Goal: Task Accomplishment & Management: Complete application form

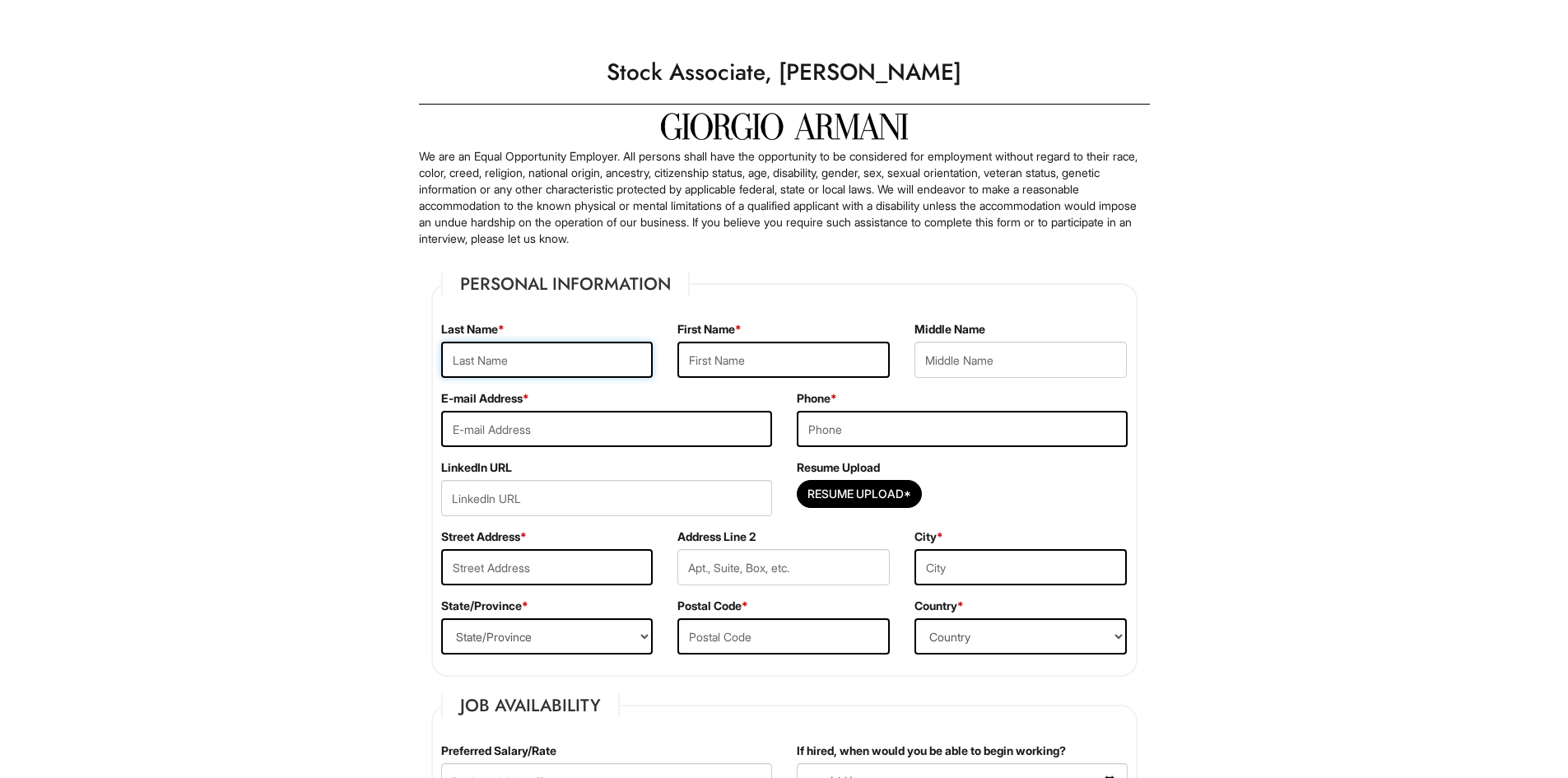
click at [589, 371] on input "text" at bounding box center [548, 360] width 212 height 36
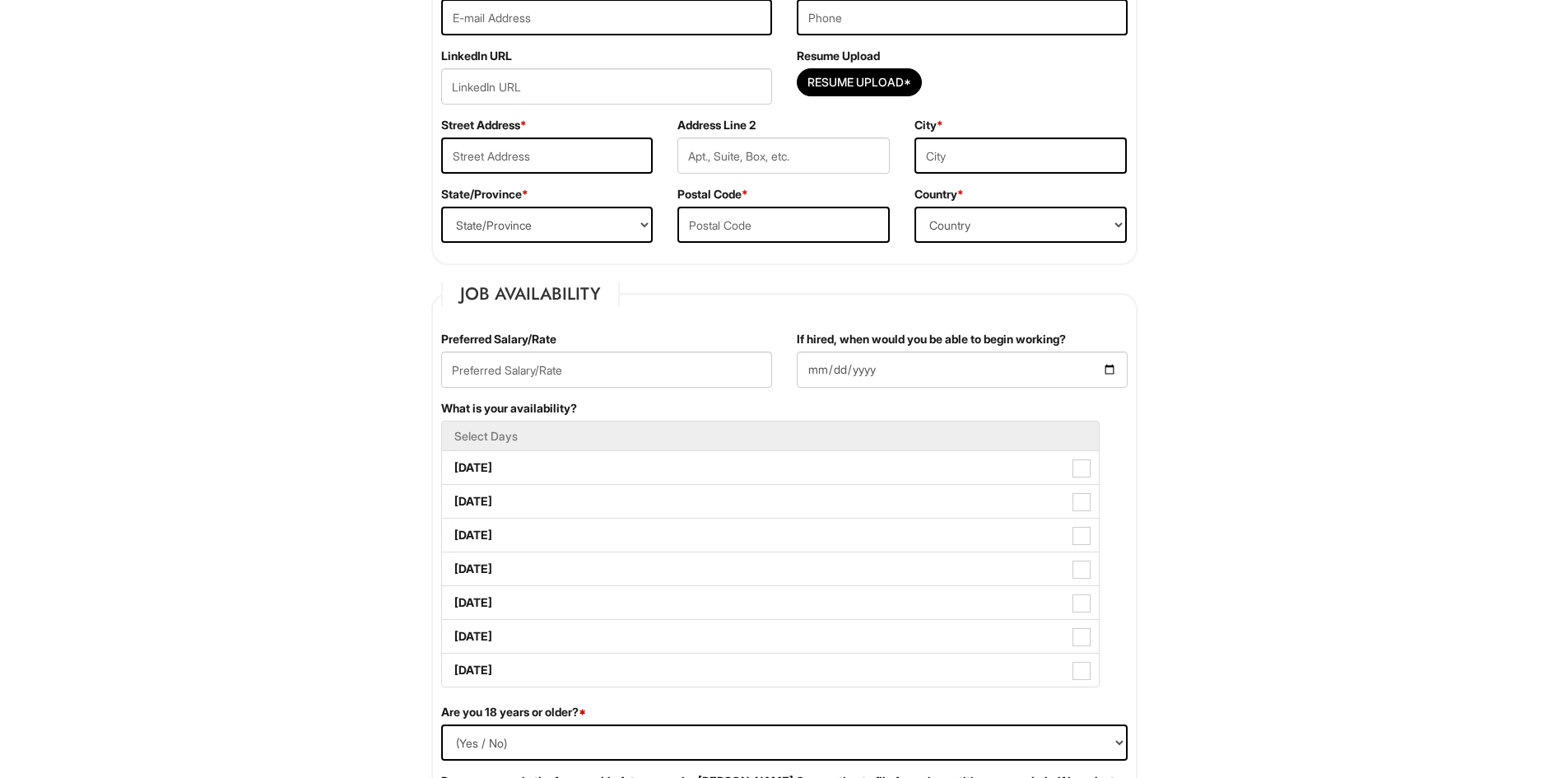
scroll to position [165, 0]
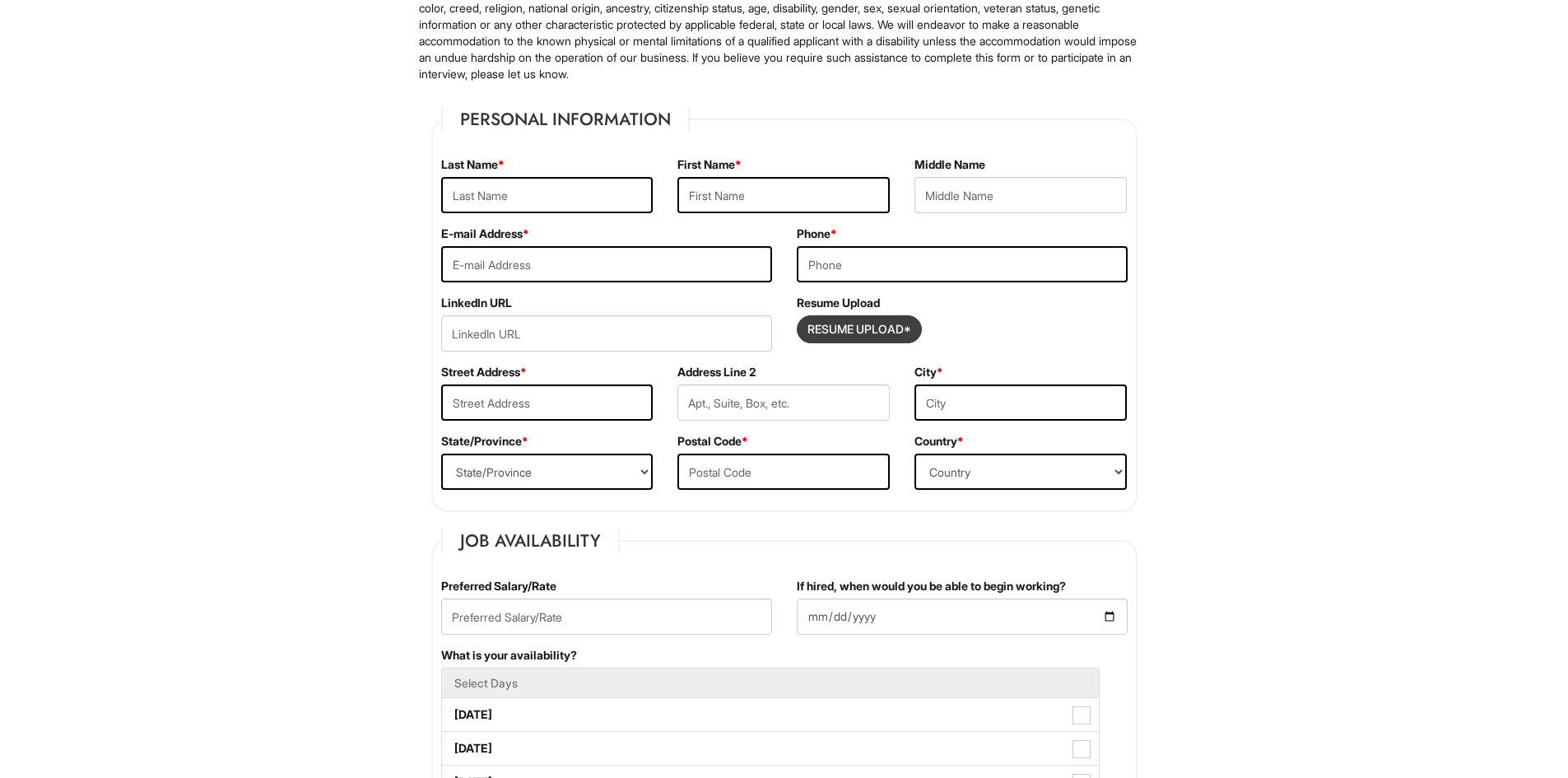
click at [878, 327] on input "Resume Upload*" at bounding box center [859, 329] width 123 height 26
type input "C:\fakepath\[PERSON_NAME] Resume25.docx"
click at [897, 334] on input "Resume Upload*" at bounding box center [859, 329] width 123 height 26
click at [984, 306] on div "Resume Upload Resume Upload* [PERSON_NAME] Resume25.docx" at bounding box center [961, 329] width 355 height 69
click at [1048, 353] on div "Resume Upload Resume Upload* [PERSON_NAME] Resume25.docx" at bounding box center [961, 329] width 355 height 69
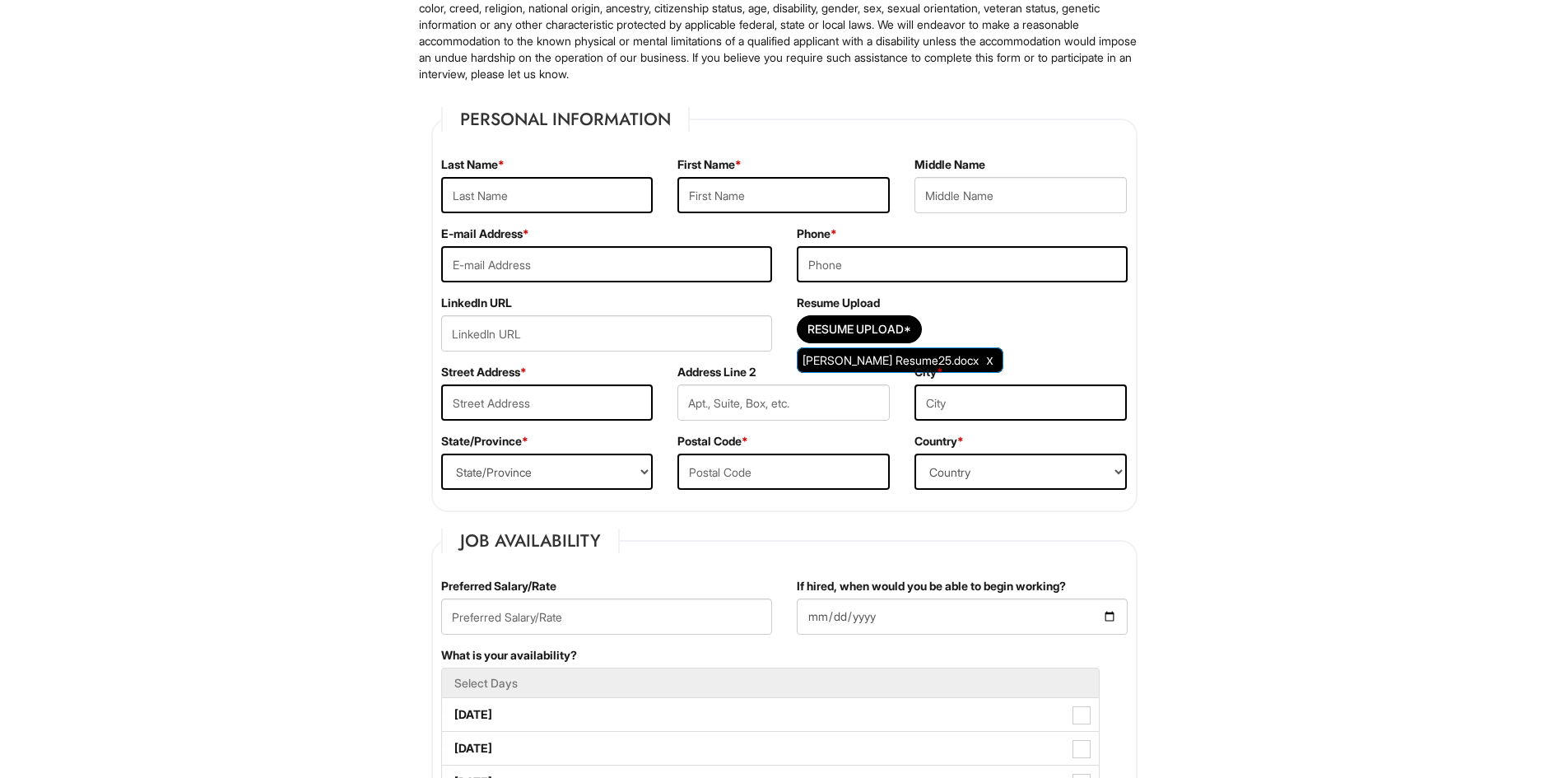
drag, startPoint x: 1041, startPoint y: 344, endPoint x: 986, endPoint y: 302, distance: 69.2
click at [986, 302] on div "Resume Upload Resume Upload* [PERSON_NAME] Resume25.docx" at bounding box center [961, 329] width 355 height 69
click at [548, 200] on input "text" at bounding box center [548, 195] width 212 height 36
type input "n"
drag, startPoint x: 749, startPoint y: 197, endPoint x: 599, endPoint y: 197, distance: 150.0
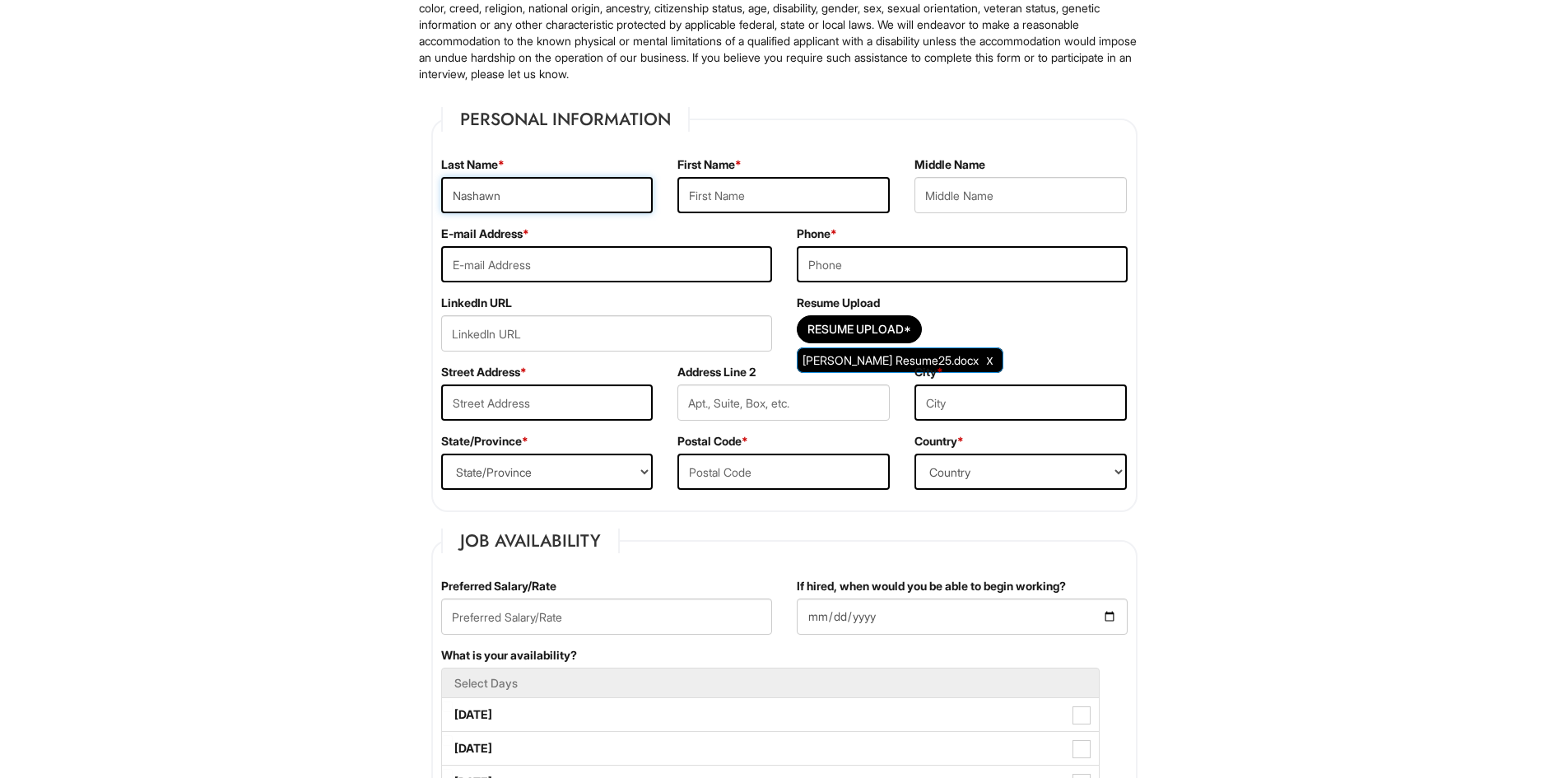
click at [599, 197] on input "Nashawn" at bounding box center [548, 195] width 212 height 36
type input "N"
type input "[PERSON_NAME]"
click at [716, 190] on input "text" at bounding box center [783, 195] width 212 height 36
type input "Nashawn"
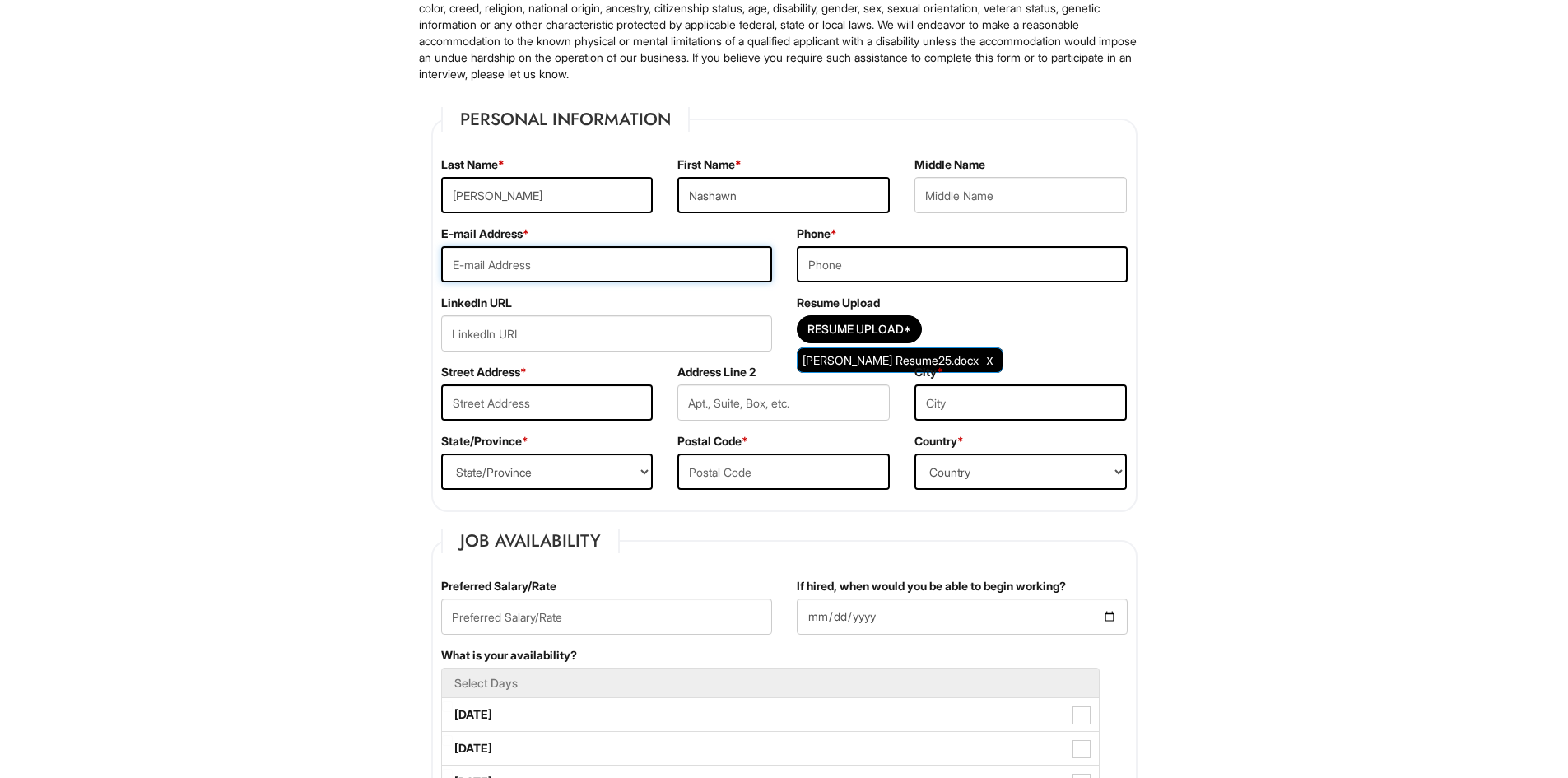
click at [510, 275] on input "email" at bounding box center [607, 264] width 331 height 36
type input "[EMAIL_ADDRESS][DOMAIN_NAME]"
click at [894, 267] on input "tel" at bounding box center [962, 264] width 331 height 36
type input "2026420365"
click at [509, 408] on input "text" at bounding box center [548, 403] width 212 height 36
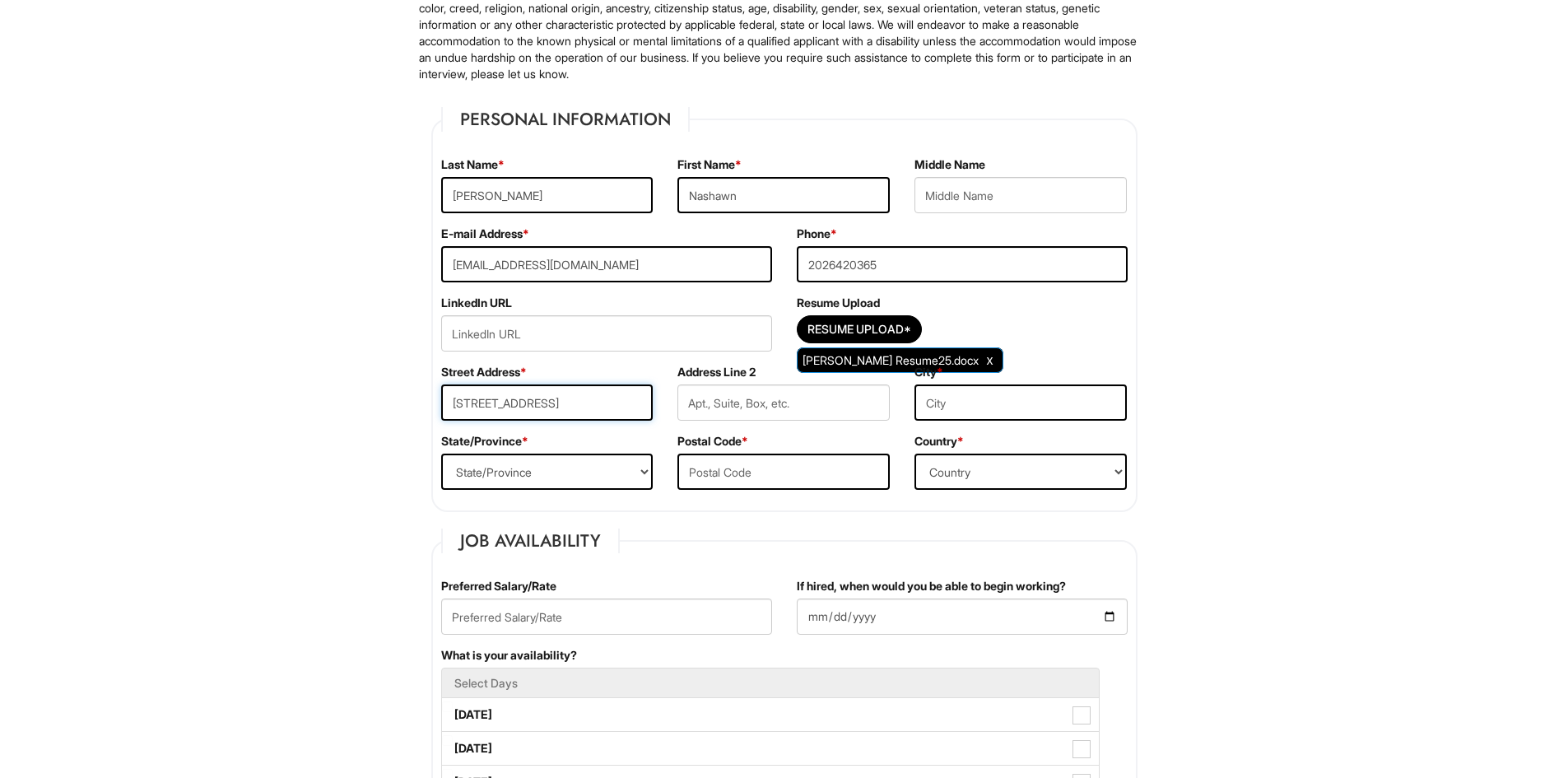
type input "[STREET_ADDRESS]"
click at [767, 403] on input "text" at bounding box center [783, 403] width 212 height 36
type input "3"
click at [950, 407] on input "text" at bounding box center [1020, 403] width 212 height 36
type input "[US_STATE]"
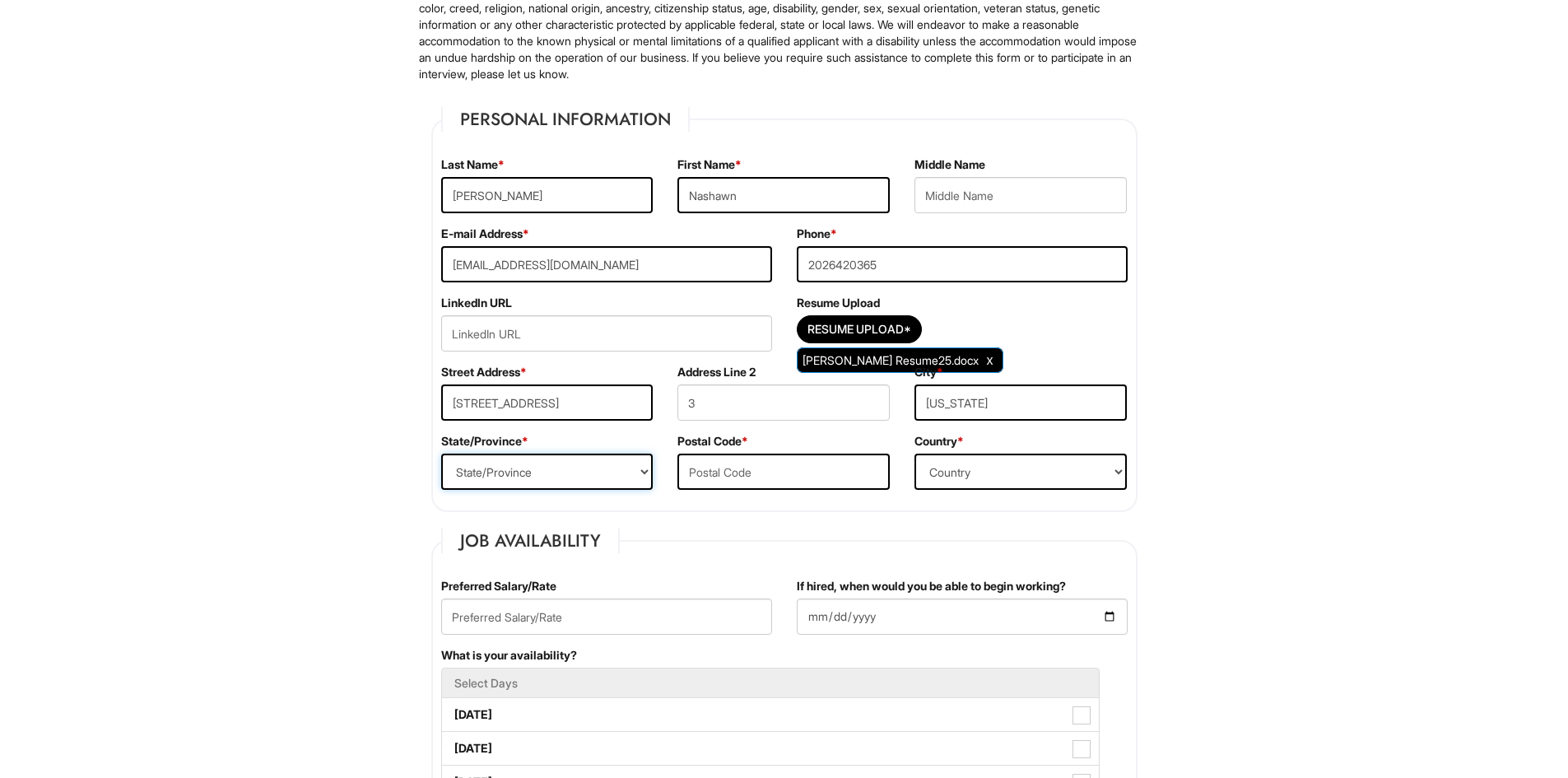
click at [595, 471] on select "State/Province [US_STATE] [US_STATE] [US_STATE] [US_STATE] [US_STATE] [US_STATE…" at bounding box center [548, 471] width 212 height 36
select select "DC"
click at [441, 453] on select "State/Province [US_STATE] [US_STATE] [US_STATE] [US_STATE] [US_STATE] [US_STATE…" at bounding box center [548, 471] width 212 height 36
click at [777, 482] on input "text" at bounding box center [783, 471] width 212 height 36
type input "20032"
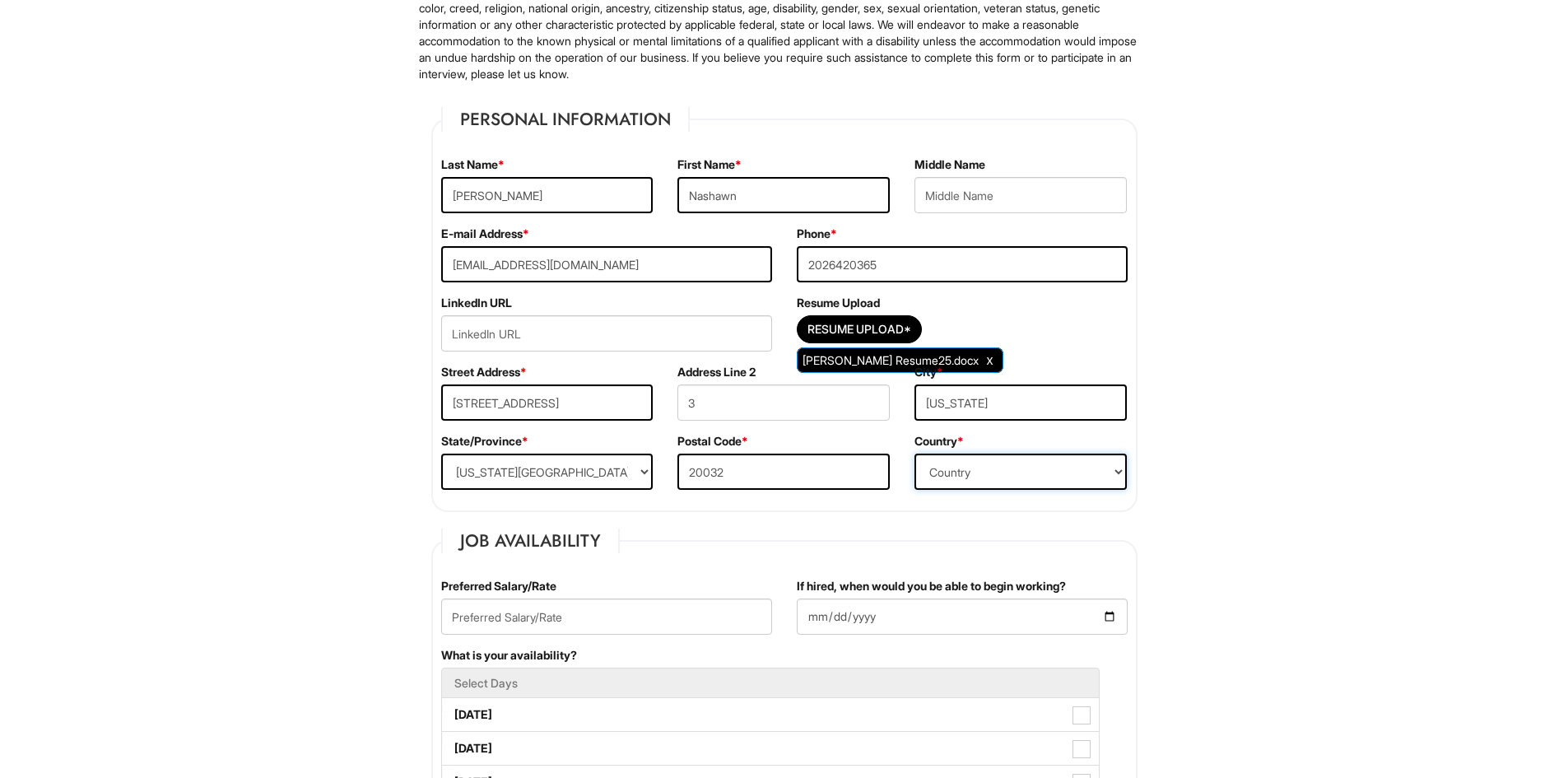
click at [962, 482] on select "Country [GEOGRAPHIC_DATA] [GEOGRAPHIC_DATA] [GEOGRAPHIC_DATA] [US_STATE] [GEOGR…" at bounding box center [1020, 471] width 212 height 36
select select "[GEOGRAPHIC_DATA]"
click at [914, 453] on select "Country [GEOGRAPHIC_DATA] [GEOGRAPHIC_DATA] [GEOGRAPHIC_DATA] [US_STATE] [GEOGR…" at bounding box center [1020, 471] width 212 height 36
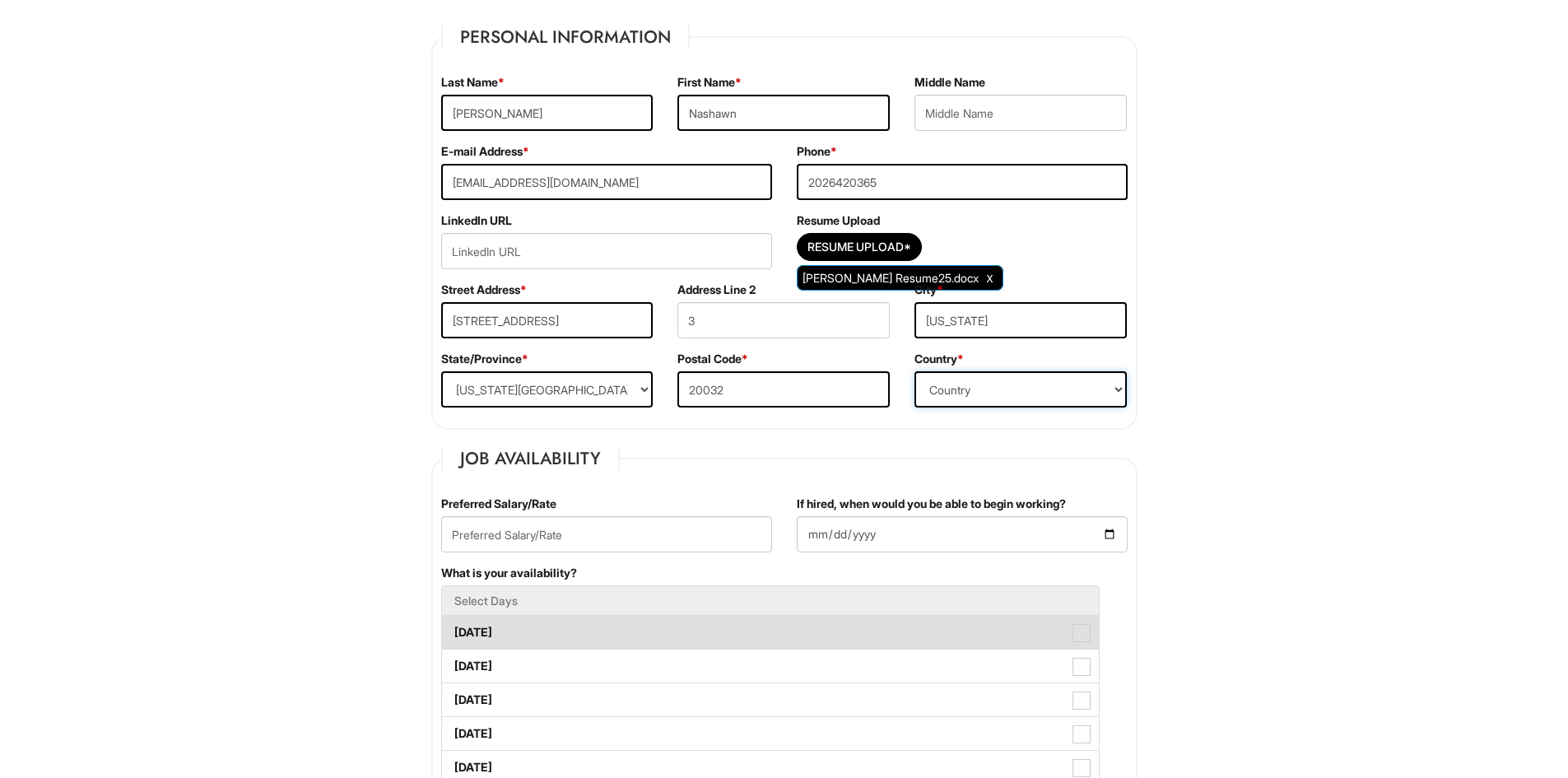
scroll to position [329, 0]
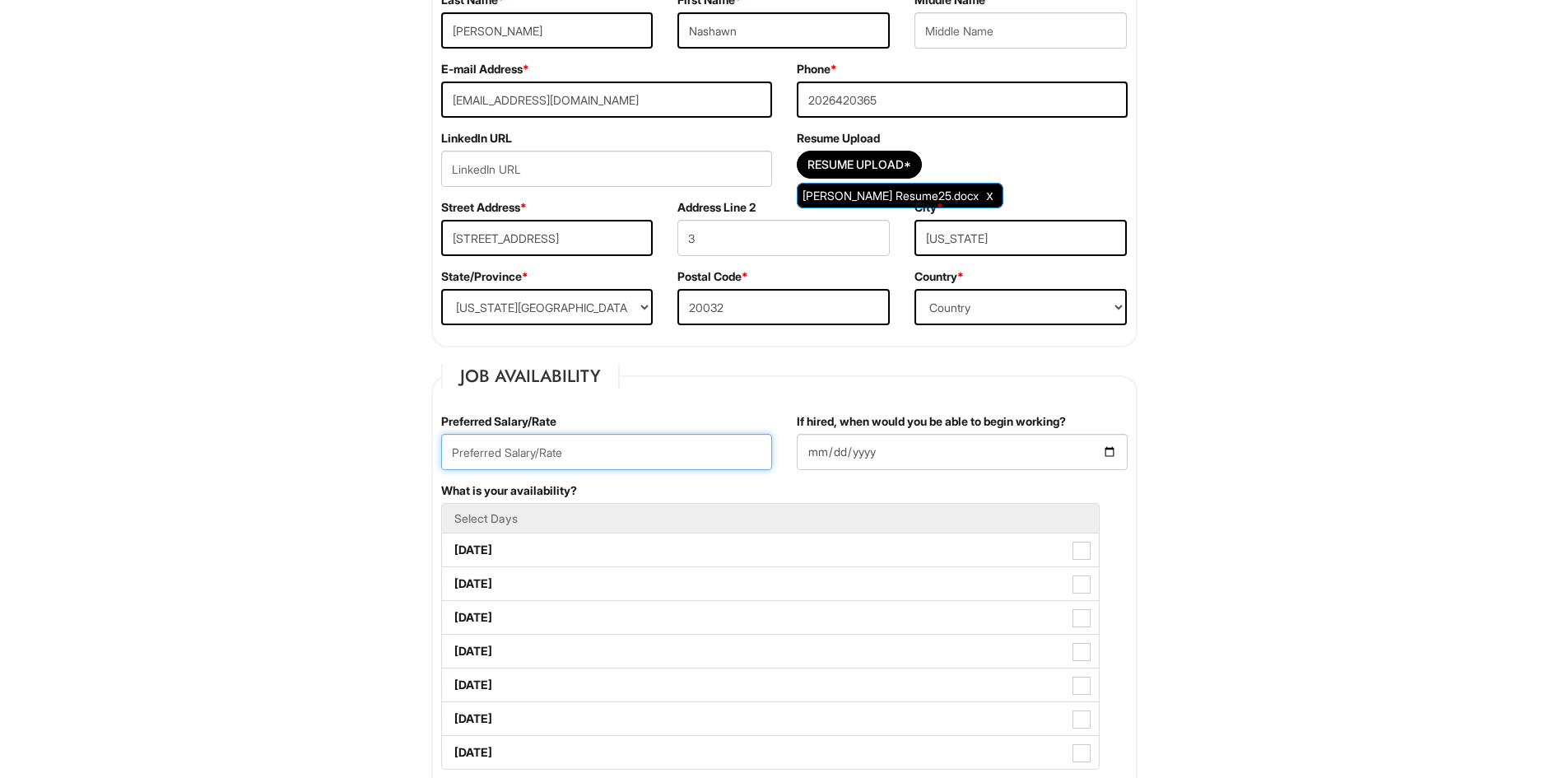
click at [504, 445] on input "text" at bounding box center [607, 452] width 331 height 36
type input "19"
click at [1107, 452] on input "If hired, when would you be able to begin working?" at bounding box center [962, 452] width 331 height 36
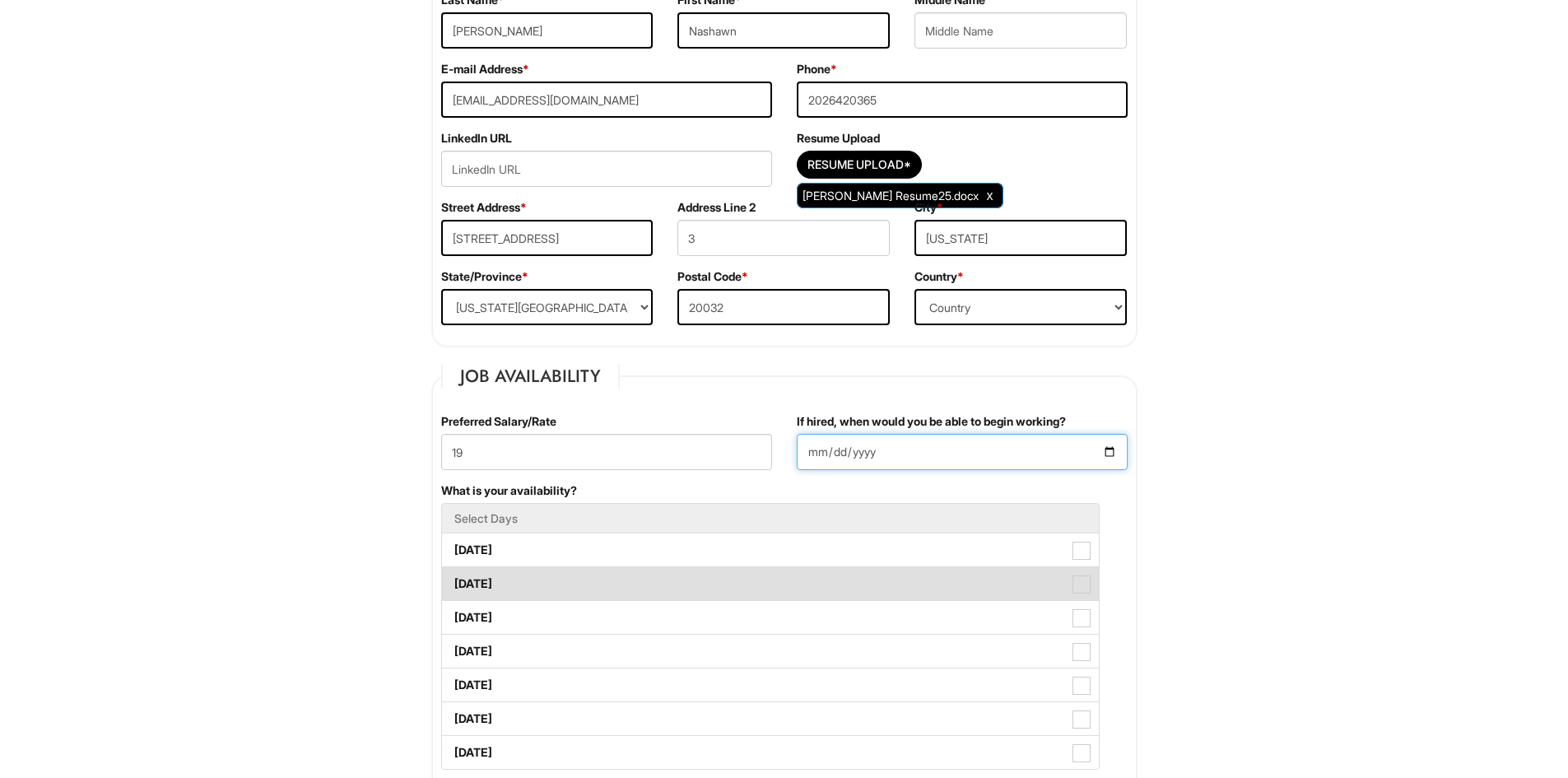
type input "2025-09-08"
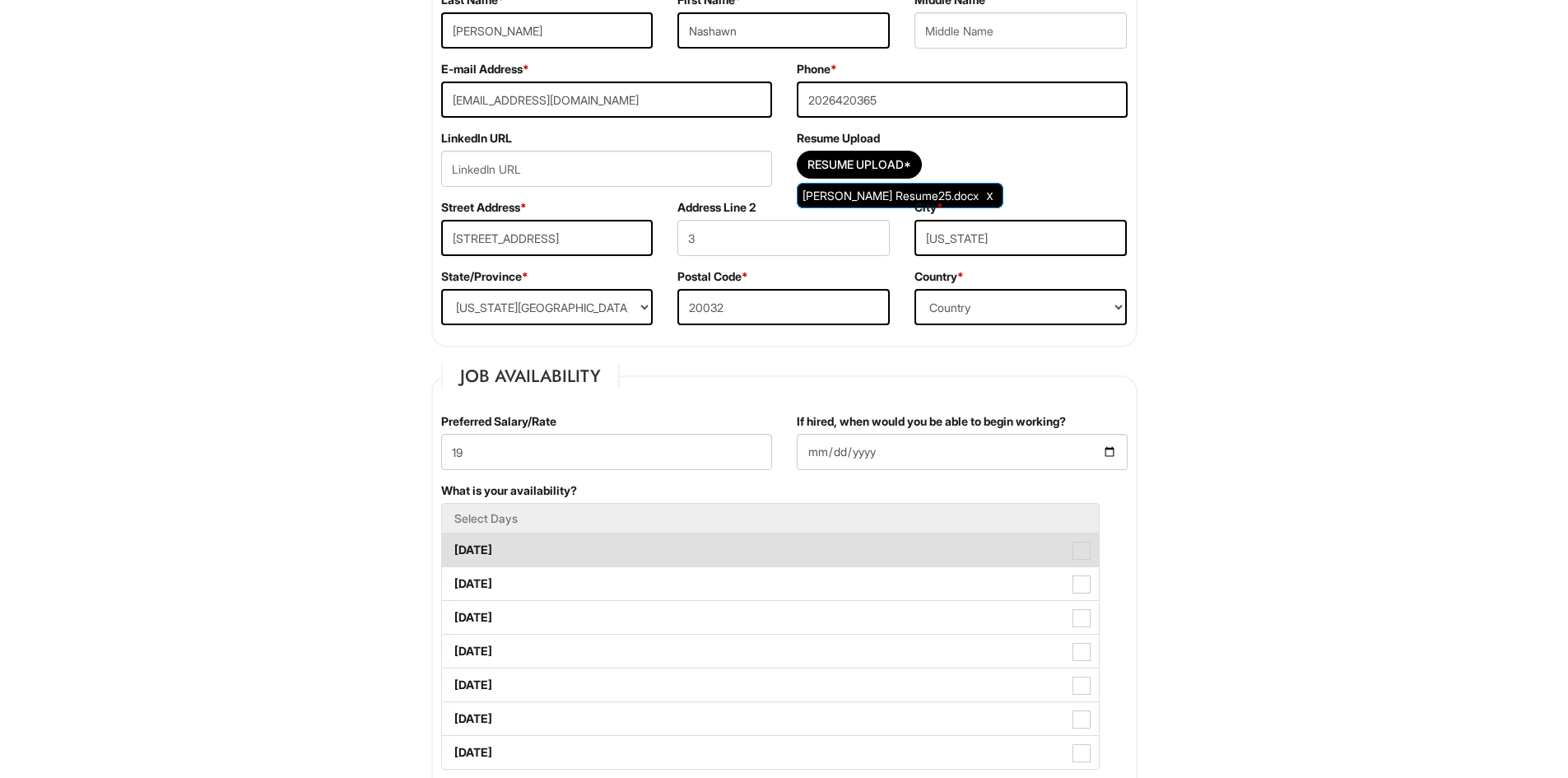
click at [1088, 558] on span at bounding box center [1082, 550] width 18 height 18
click at [452, 548] on Available_Monday "Monday" at bounding box center [448, 542] width 11 height 11
checkbox Available_Monday "true"
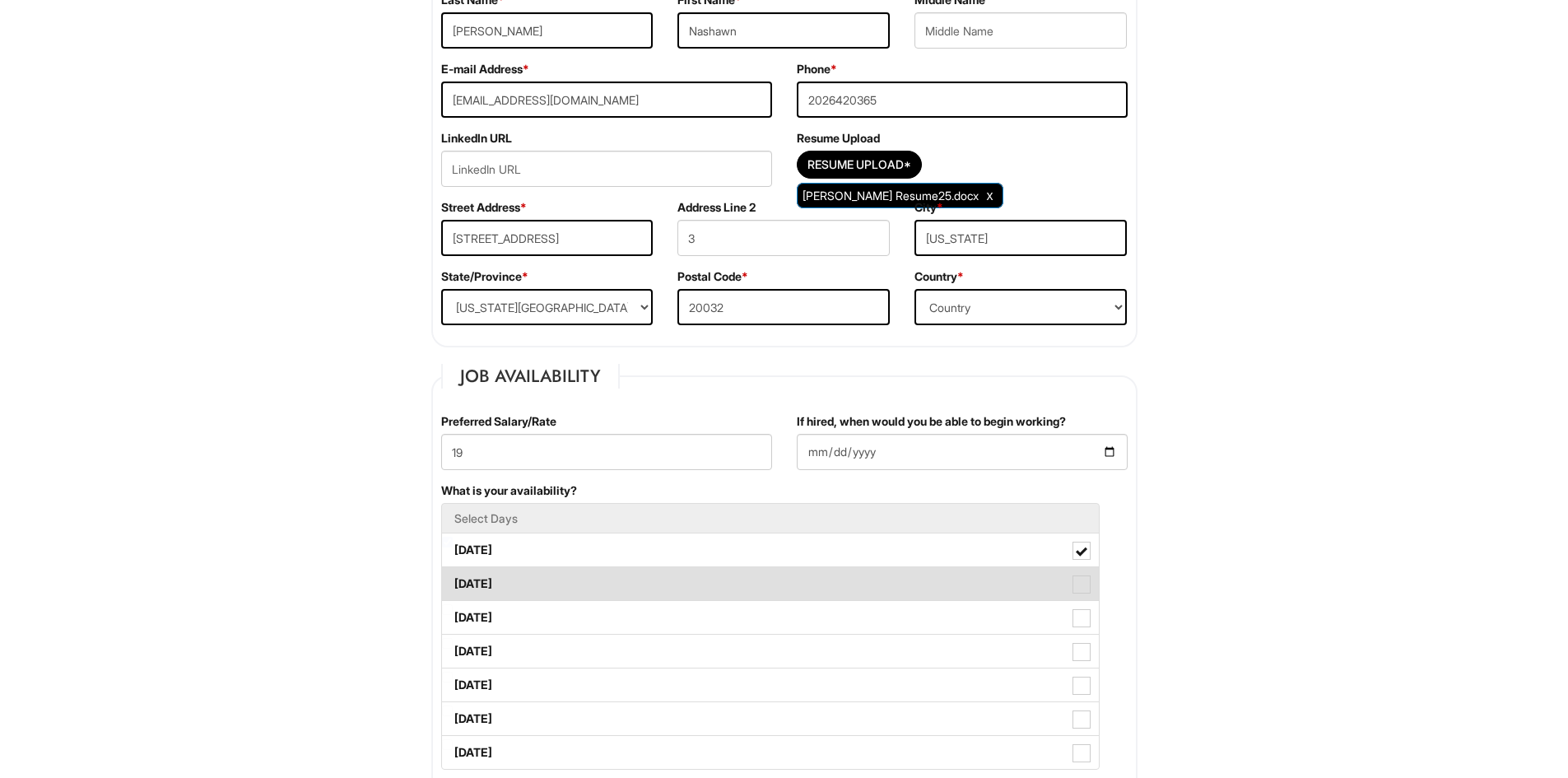
click at [1082, 588] on span at bounding box center [1082, 585] width 18 height 18
click at [452, 581] on Available_Tuesday "Tuesday" at bounding box center [448, 576] width 11 height 11
checkbox Available_Tuesday "true"
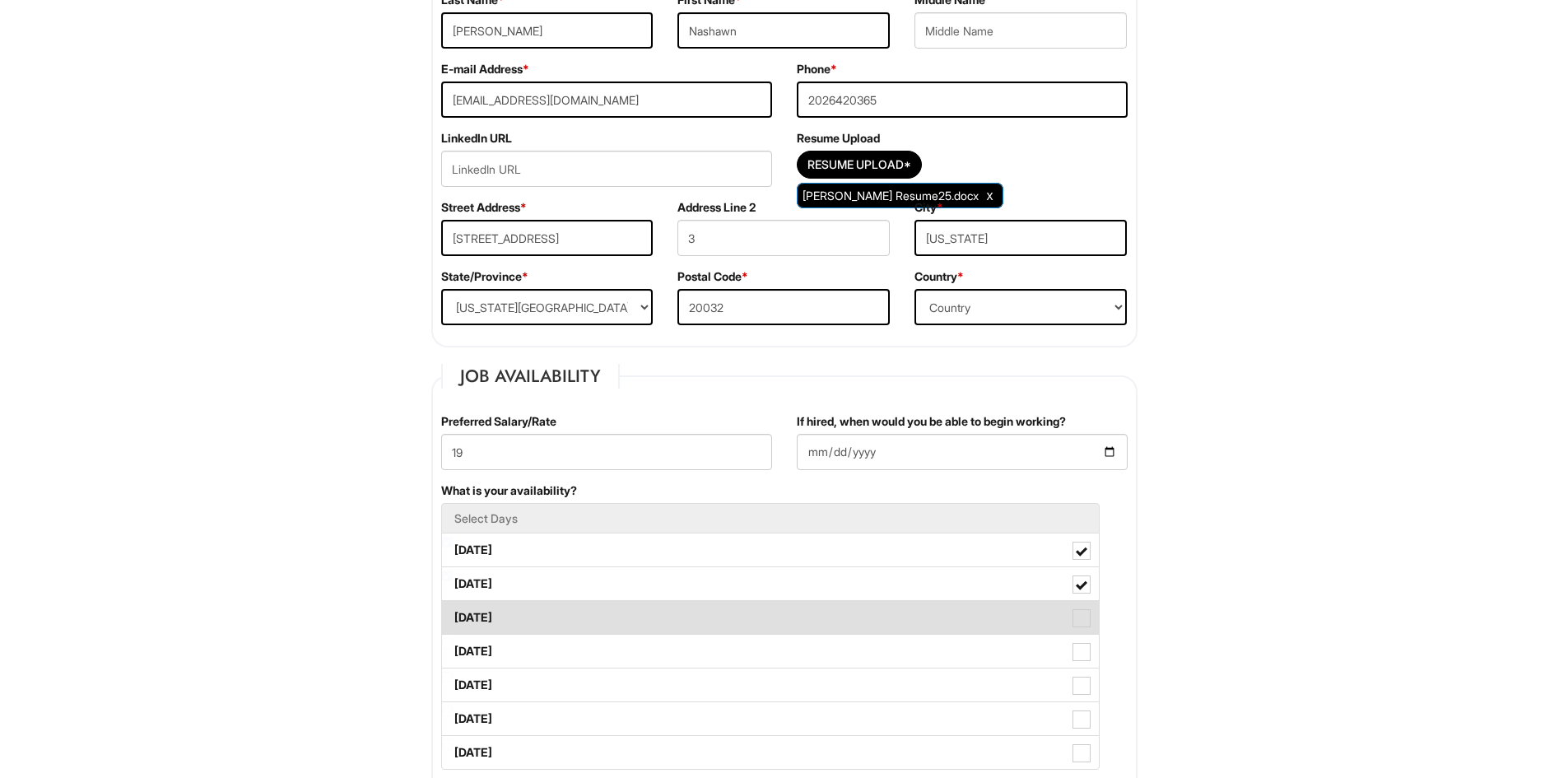
click at [1083, 616] on span at bounding box center [1082, 618] width 18 height 18
click at [452, 615] on Available_Wednesday "Wednesday" at bounding box center [448, 610] width 11 height 11
checkbox Available_Wednesday "true"
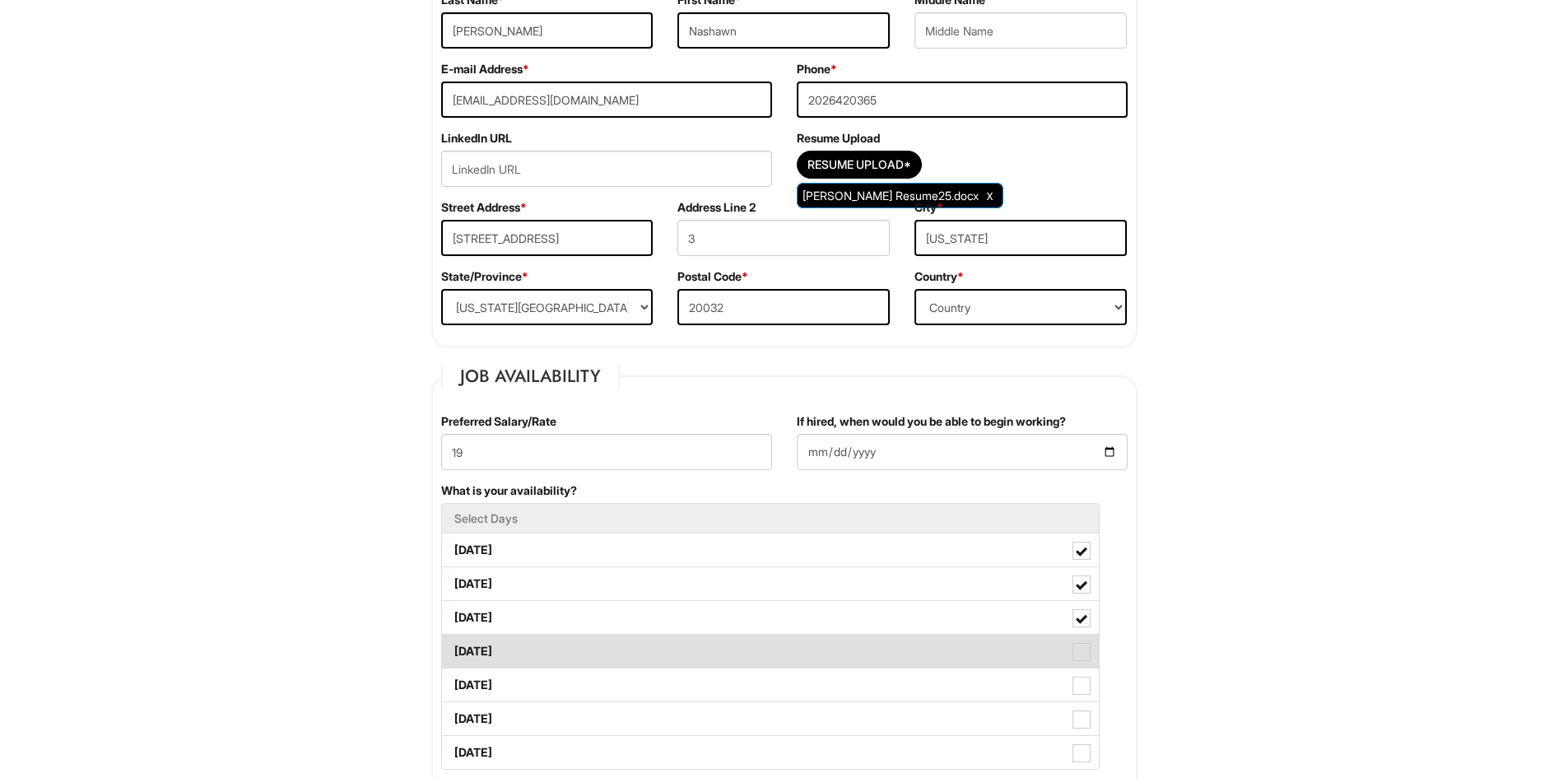
click at [1085, 658] on span at bounding box center [1082, 652] width 18 height 18
click at [452, 648] on Available_Thursday "Thursday" at bounding box center [448, 643] width 11 height 11
checkbox Available_Thursday "true"
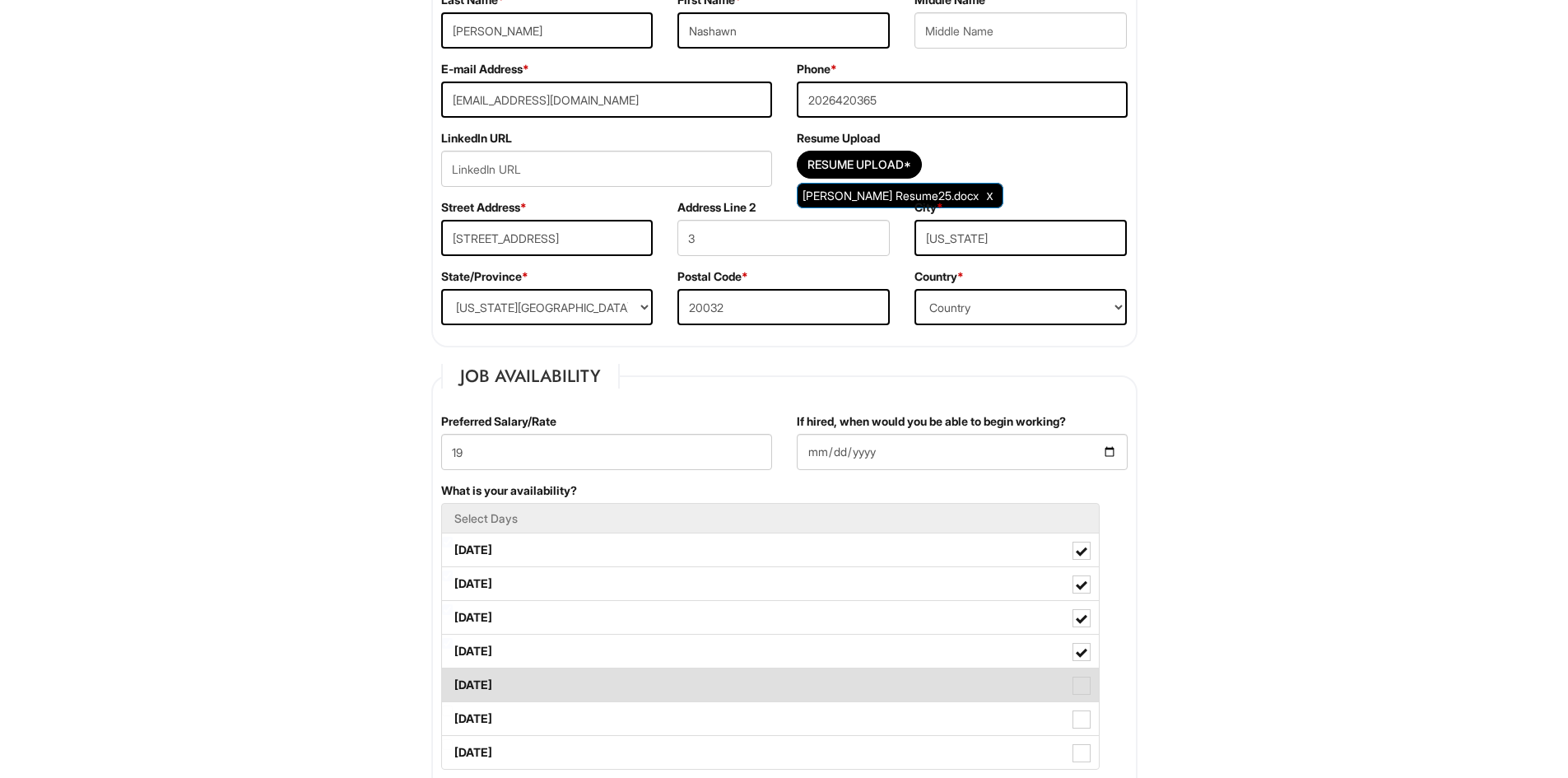
click at [1081, 676] on label "Friday" at bounding box center [771, 684] width 657 height 33
click at [452, 676] on Available_Friday "Friday" at bounding box center [448, 677] width 11 height 11
checkbox Available_Friday "true"
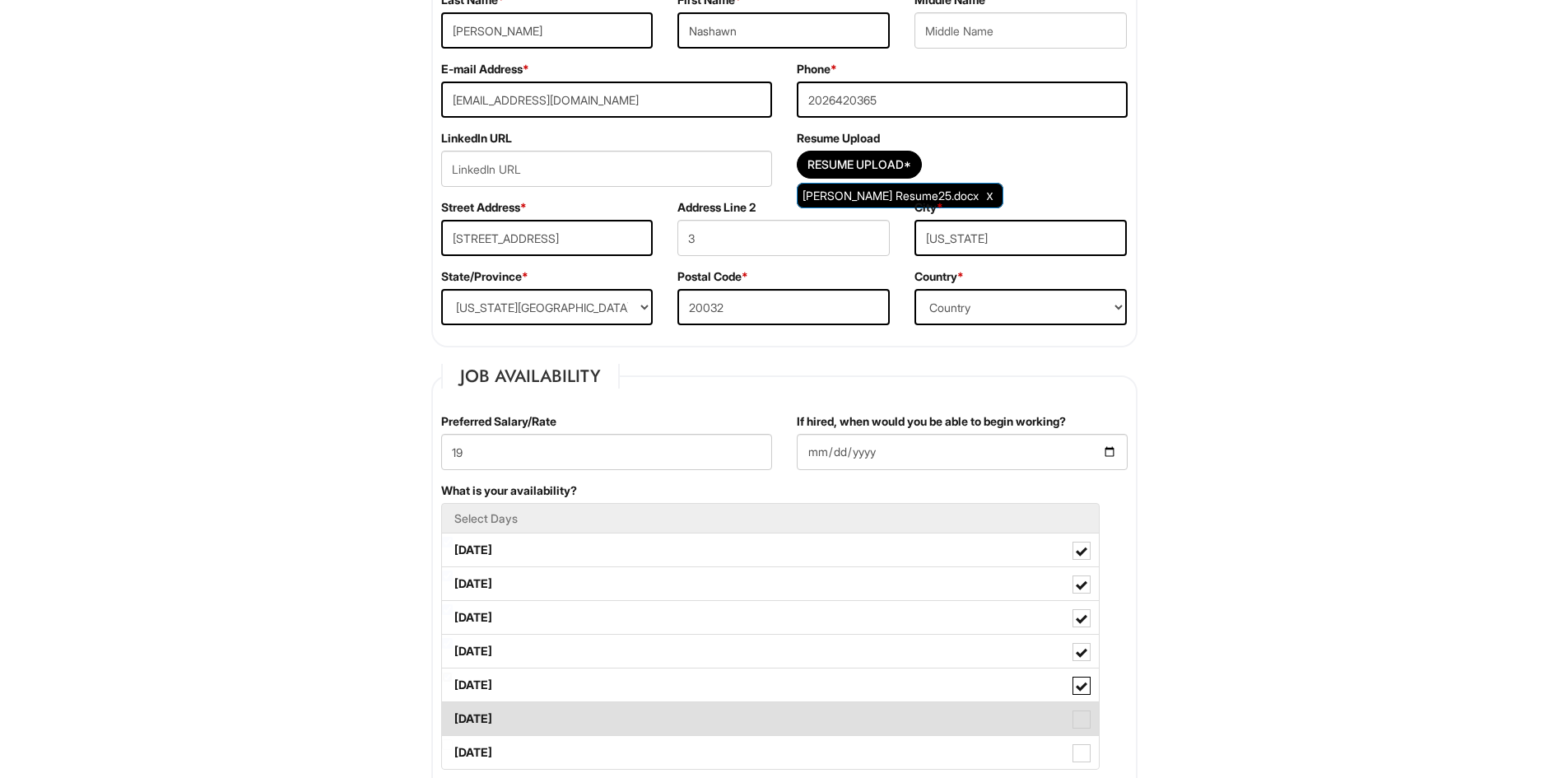
scroll to position [494, 0]
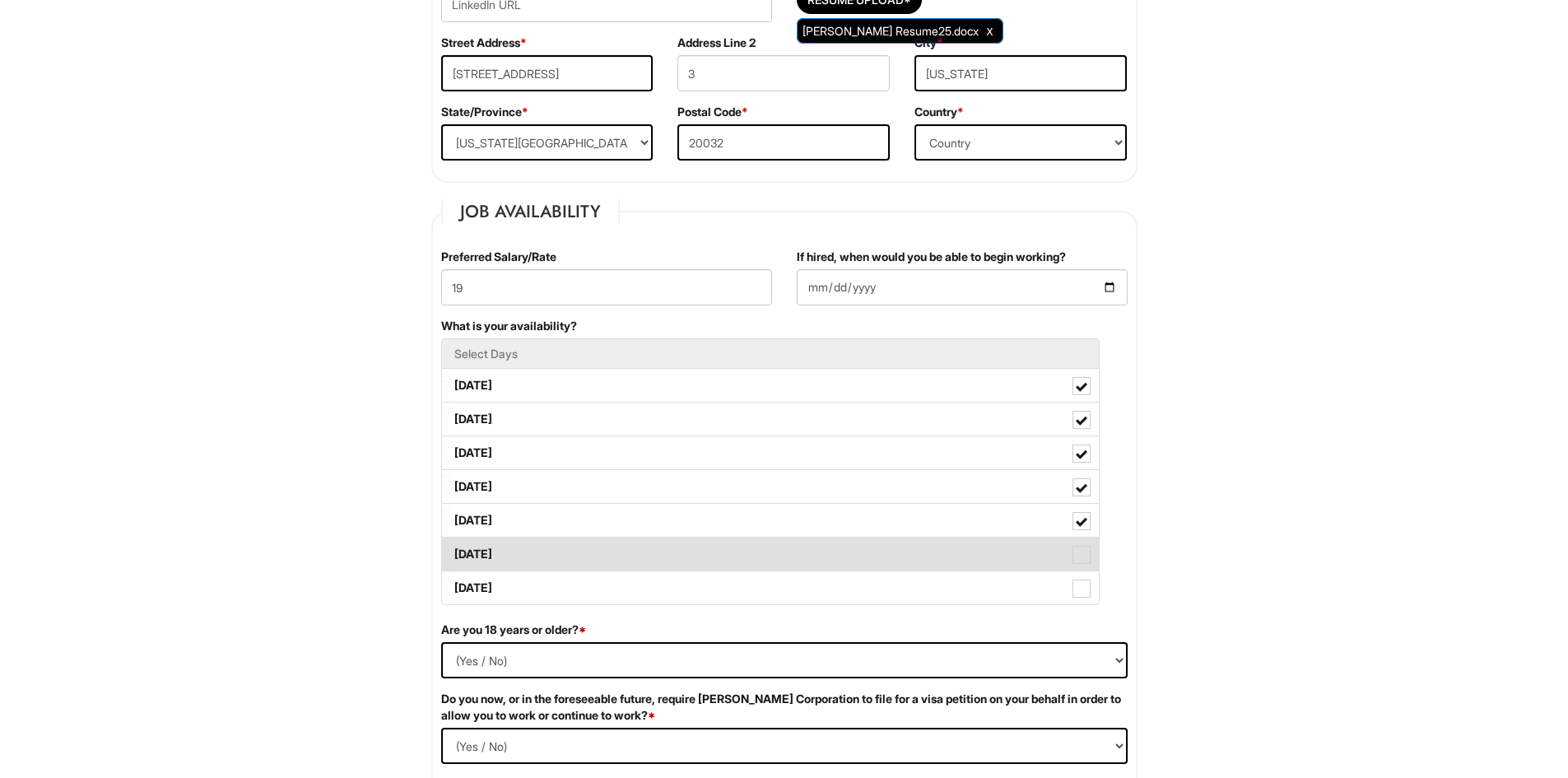
click at [1090, 550] on span at bounding box center [1082, 555] width 18 height 18
click at [452, 550] on Available_Saturday "Saturday" at bounding box center [448, 546] width 11 height 11
checkbox Available_Saturday "true"
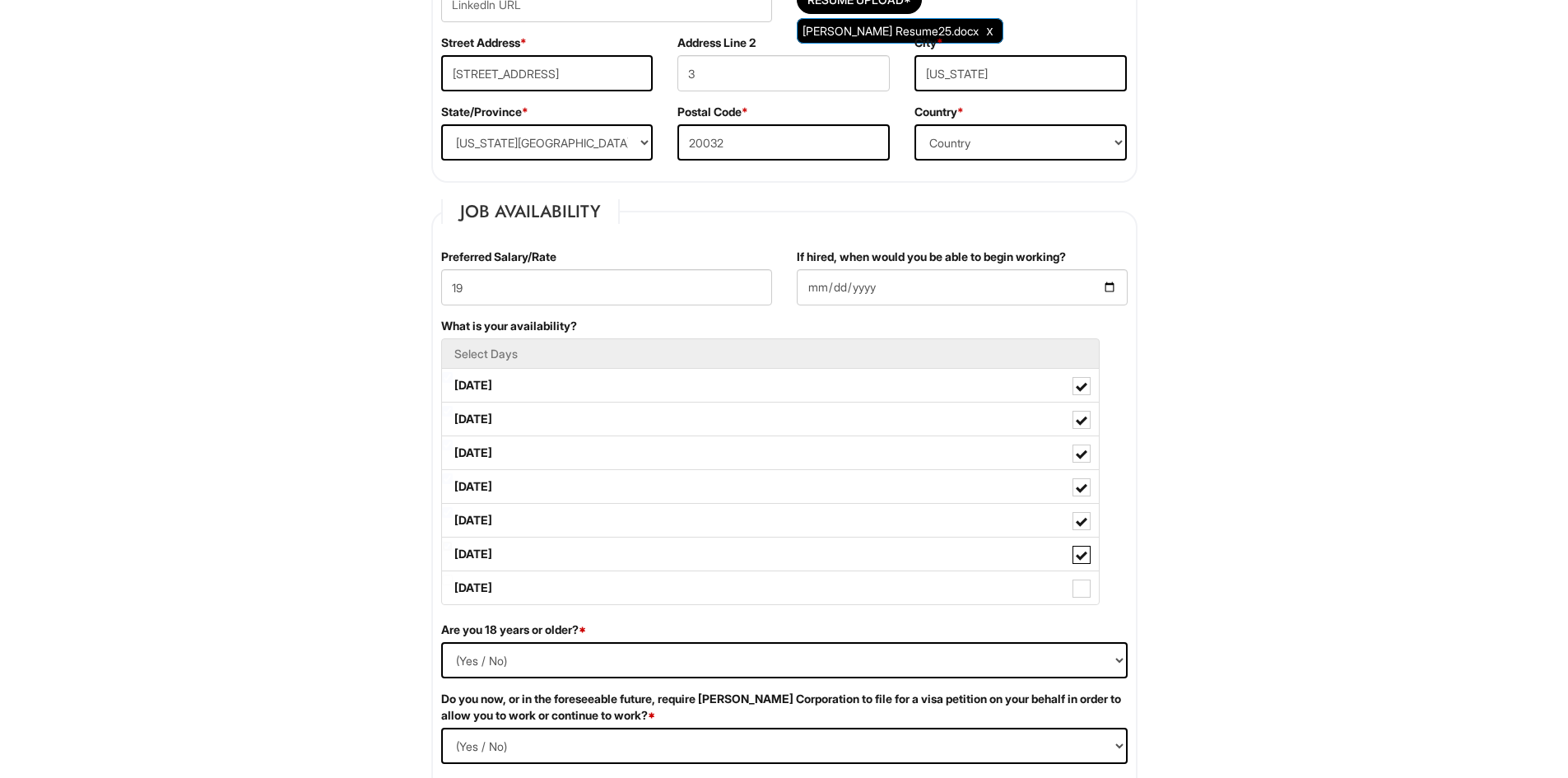
scroll to position [577, 0]
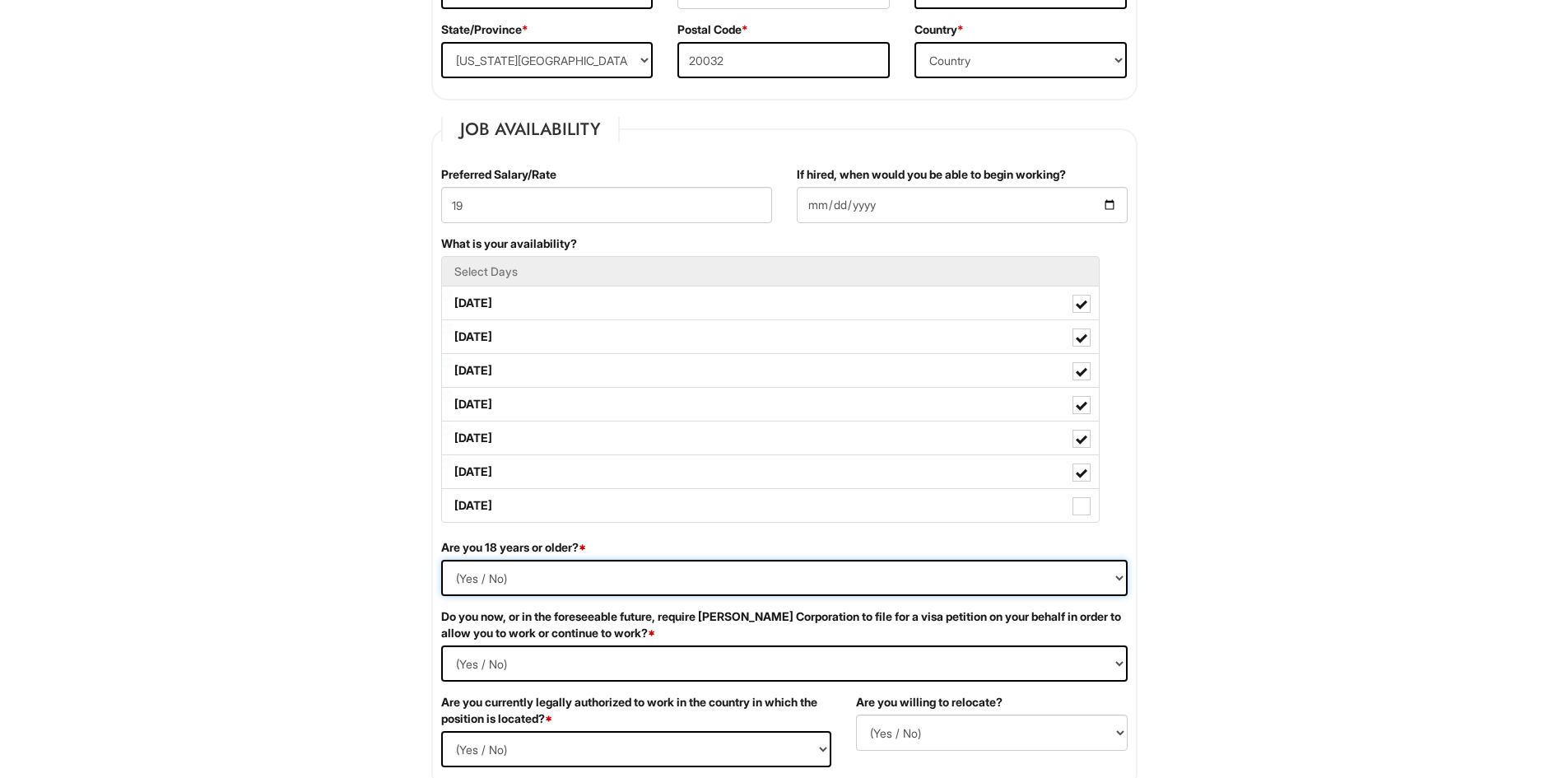
click at [539, 570] on select "(Yes / No) Yes No" at bounding box center [784, 577] width 686 height 36
select select "Yes"
click at [441, 559] on select "(Yes / No) Yes No" at bounding box center [784, 577] width 686 height 36
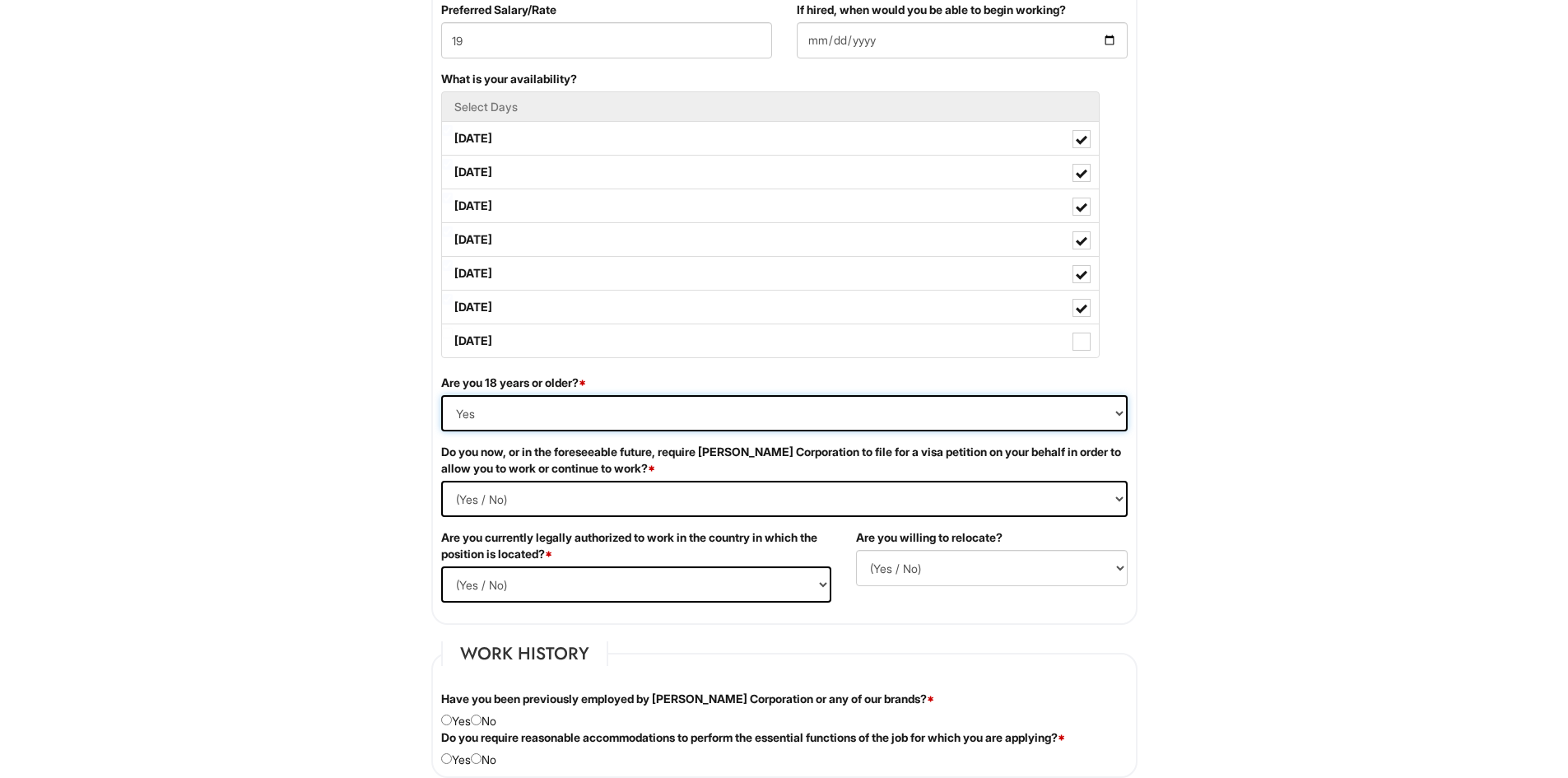
scroll to position [823, 0]
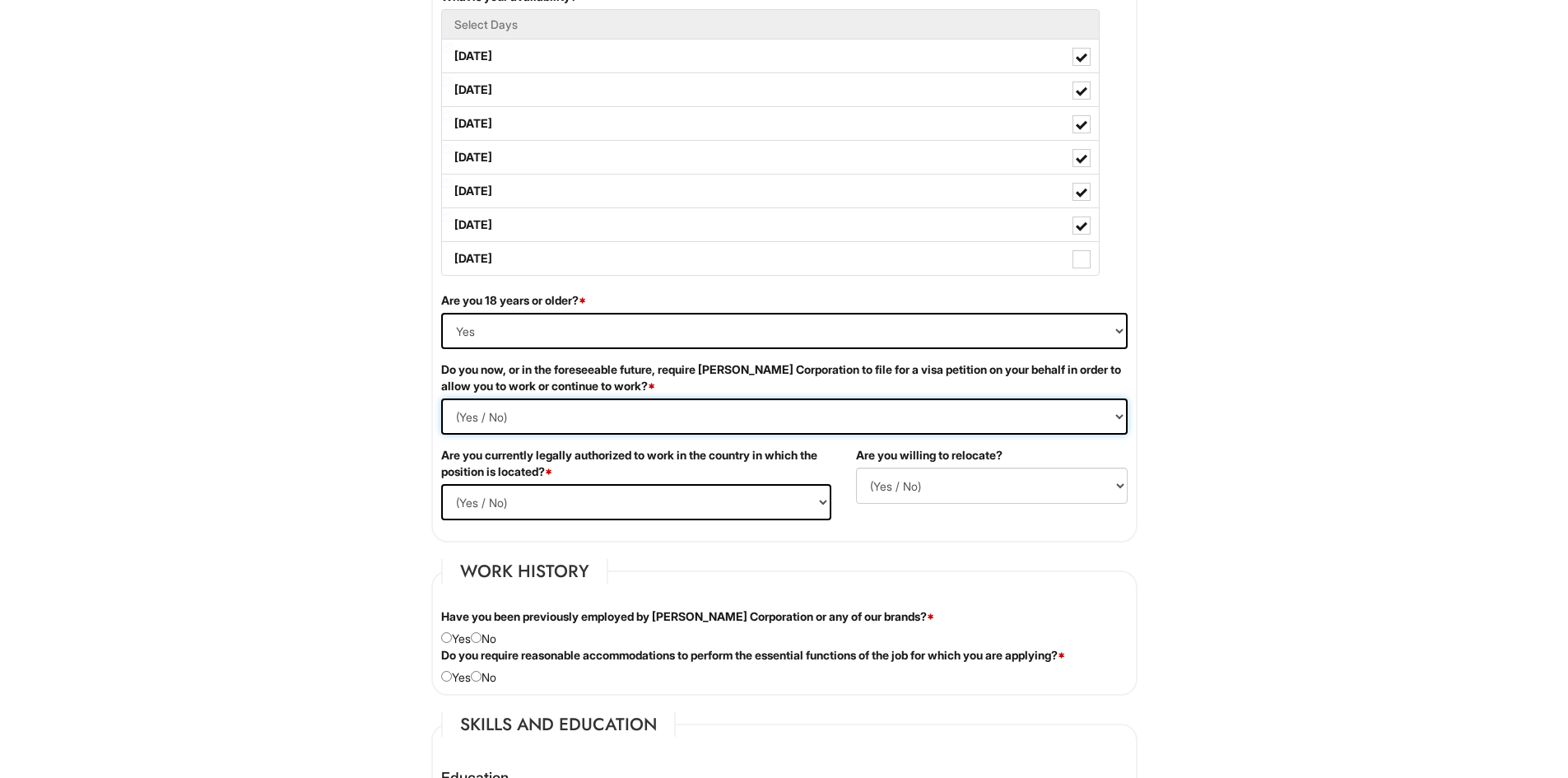
click at [807, 408] on Required "(Yes / No) Yes No" at bounding box center [784, 416] width 686 height 36
select Required "No"
click at [441, 398] on Required "(Yes / No) Yes No" at bounding box center [784, 416] width 686 height 36
click at [701, 496] on select "(Yes / No) Yes No" at bounding box center [637, 502] width 390 height 36
select select "Yes"
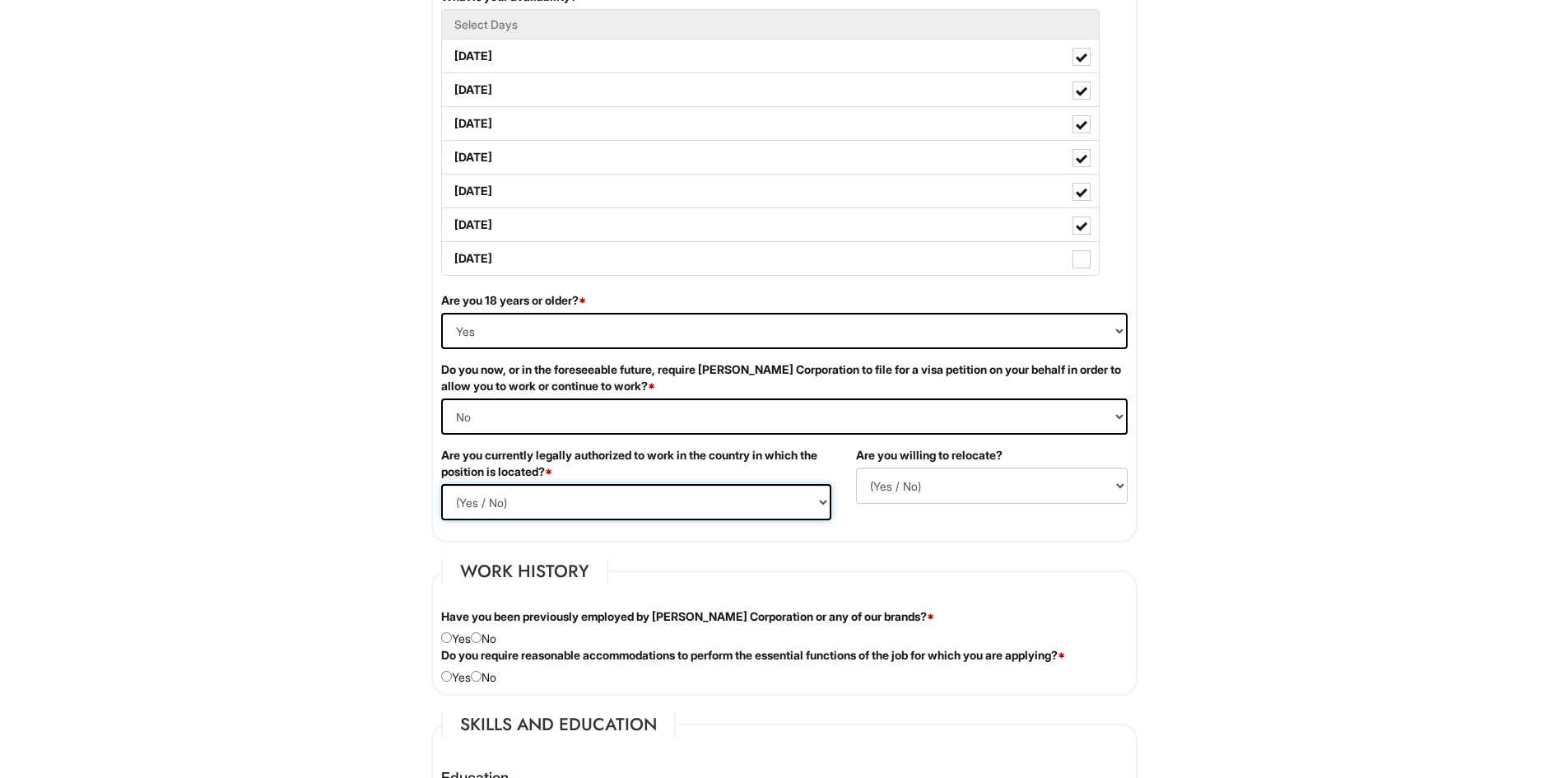
click at [441, 484] on select "(Yes / No) Yes No" at bounding box center [637, 502] width 390 height 36
click at [942, 478] on select "(Yes / No) No Yes" at bounding box center [992, 486] width 272 height 36
click at [856, 468] on select "(Yes / No) No Yes" at bounding box center [992, 486] width 272 height 36
click at [937, 483] on select "(Yes / No) No Yes" at bounding box center [992, 486] width 272 height 36
click at [856, 468] on select "(Yes / No) No Yes" at bounding box center [992, 486] width 272 height 36
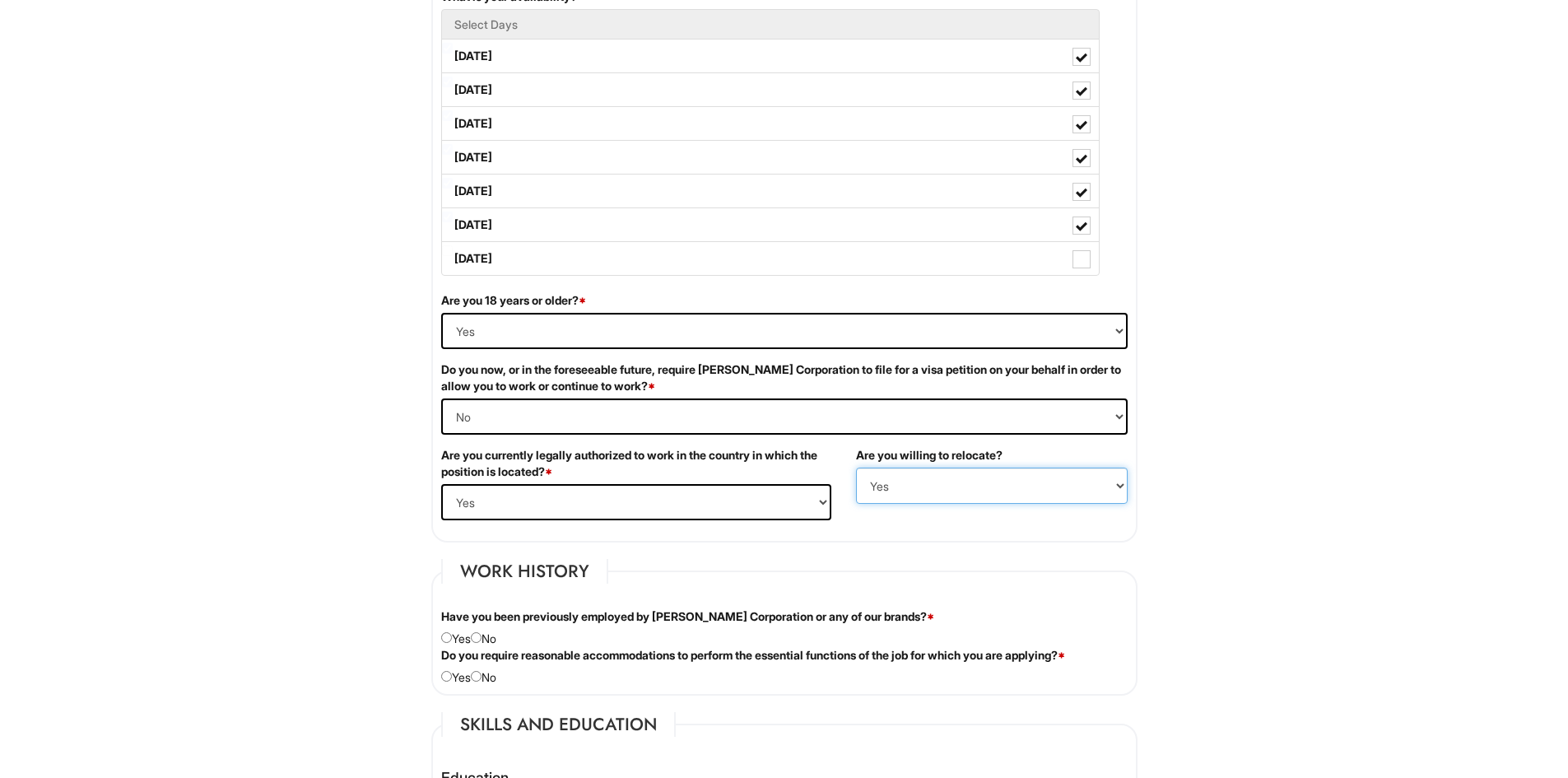
scroll to position [906, 0]
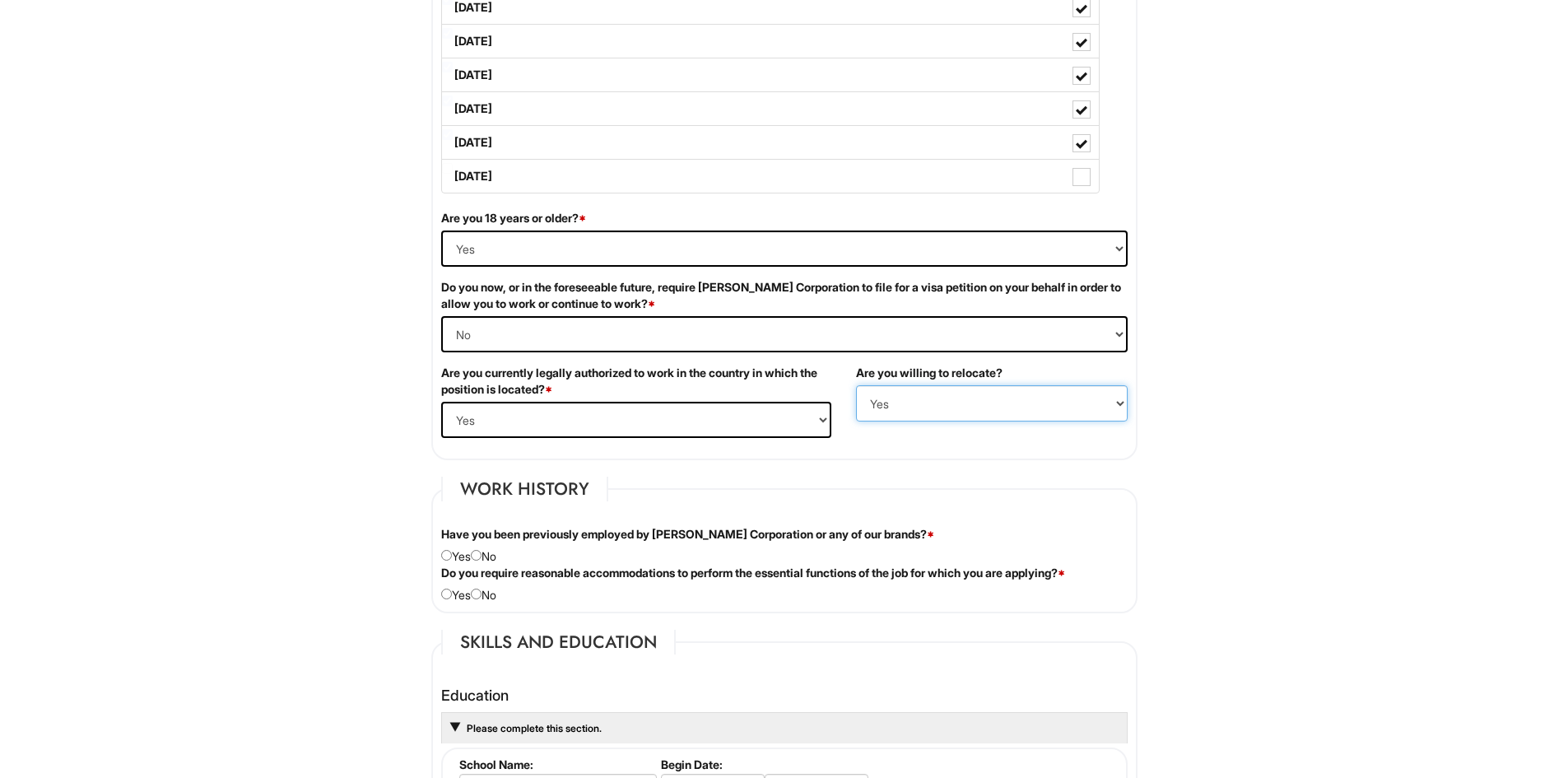
click at [946, 405] on select "(Yes / No) No Yes" at bounding box center [992, 403] width 272 height 36
select select "N"
click at [856, 385] on select "(Yes / No) No Yes" at bounding box center [992, 403] width 272 height 36
click at [493, 557] on div "Have you been previously employed by Giorgio Armani Corporation or any of our b…" at bounding box center [784, 545] width 711 height 39
click at [482, 559] on input "radio" at bounding box center [477, 556] width 11 height 11
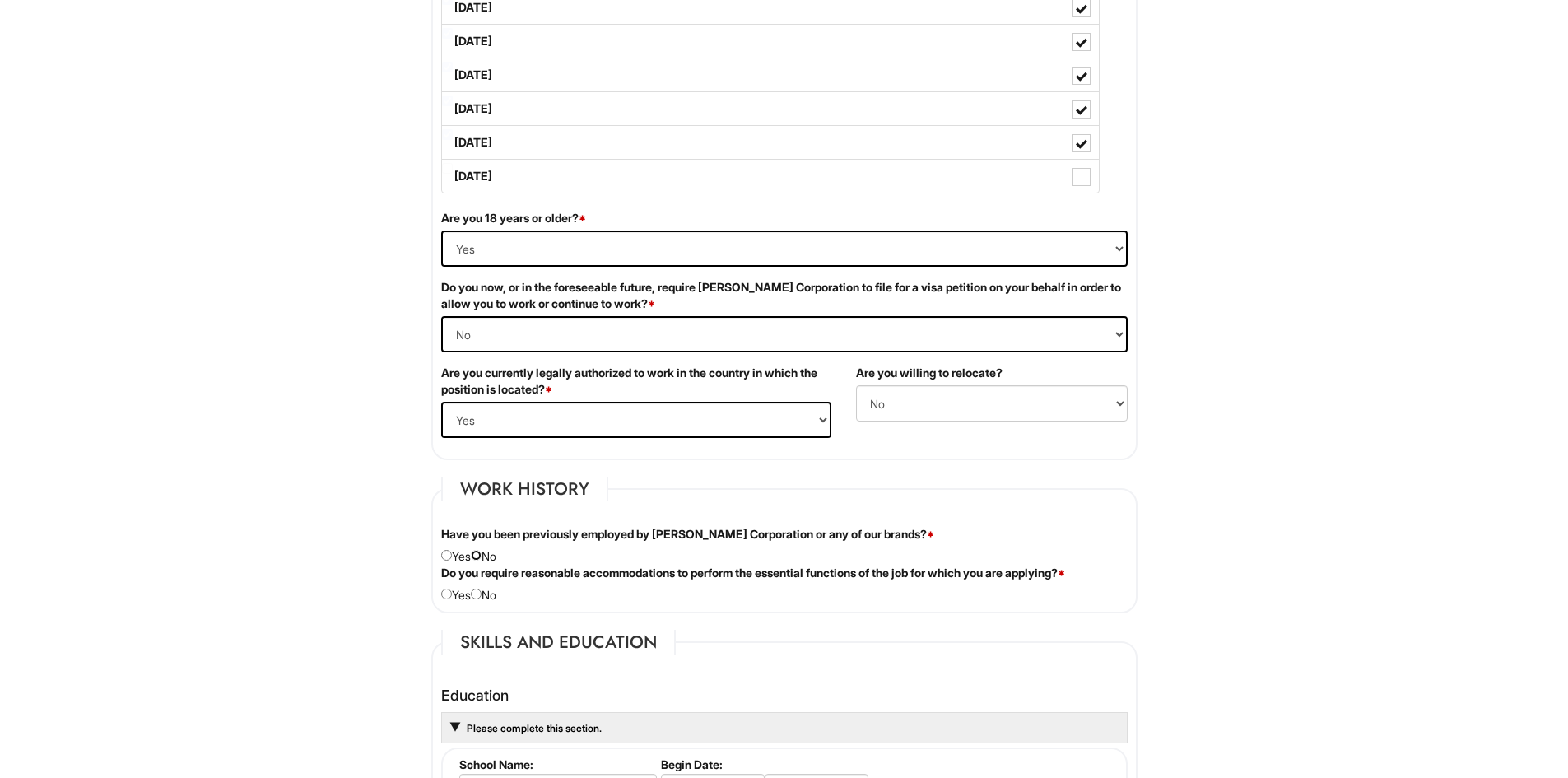
radio input "true"
click at [477, 595] on input "radio" at bounding box center [477, 595] width 11 height 11
radio input "true"
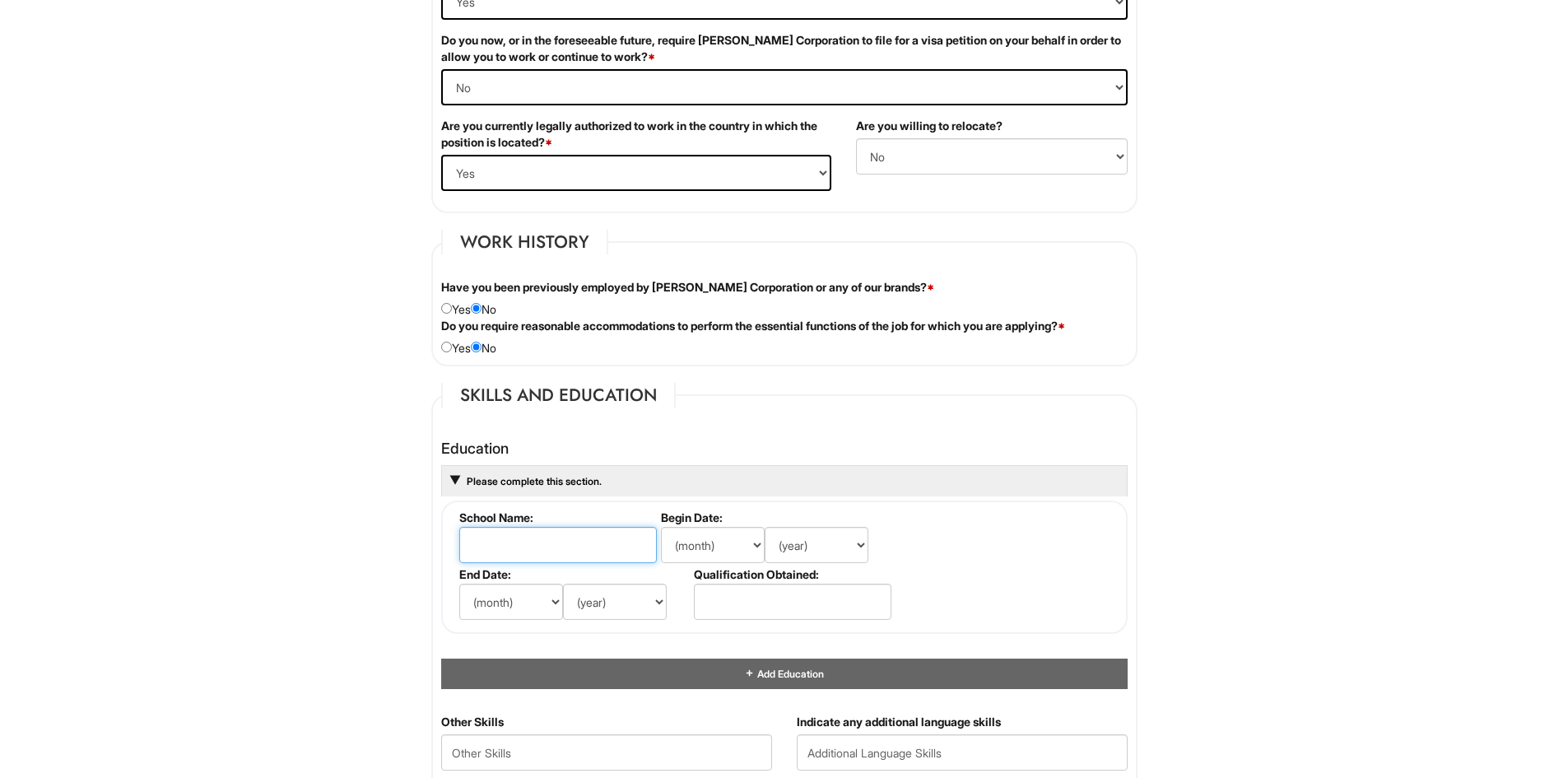
click at [543, 555] on input "text" at bounding box center [558, 545] width 198 height 36
type input "b"
type input "Ballou High School"
click at [744, 547] on select "(month) Jan Feb Mar Apr May Jun Jul Aug Sep Oct Nov Dec" at bounding box center [712, 545] width 103 height 36
select select "6"
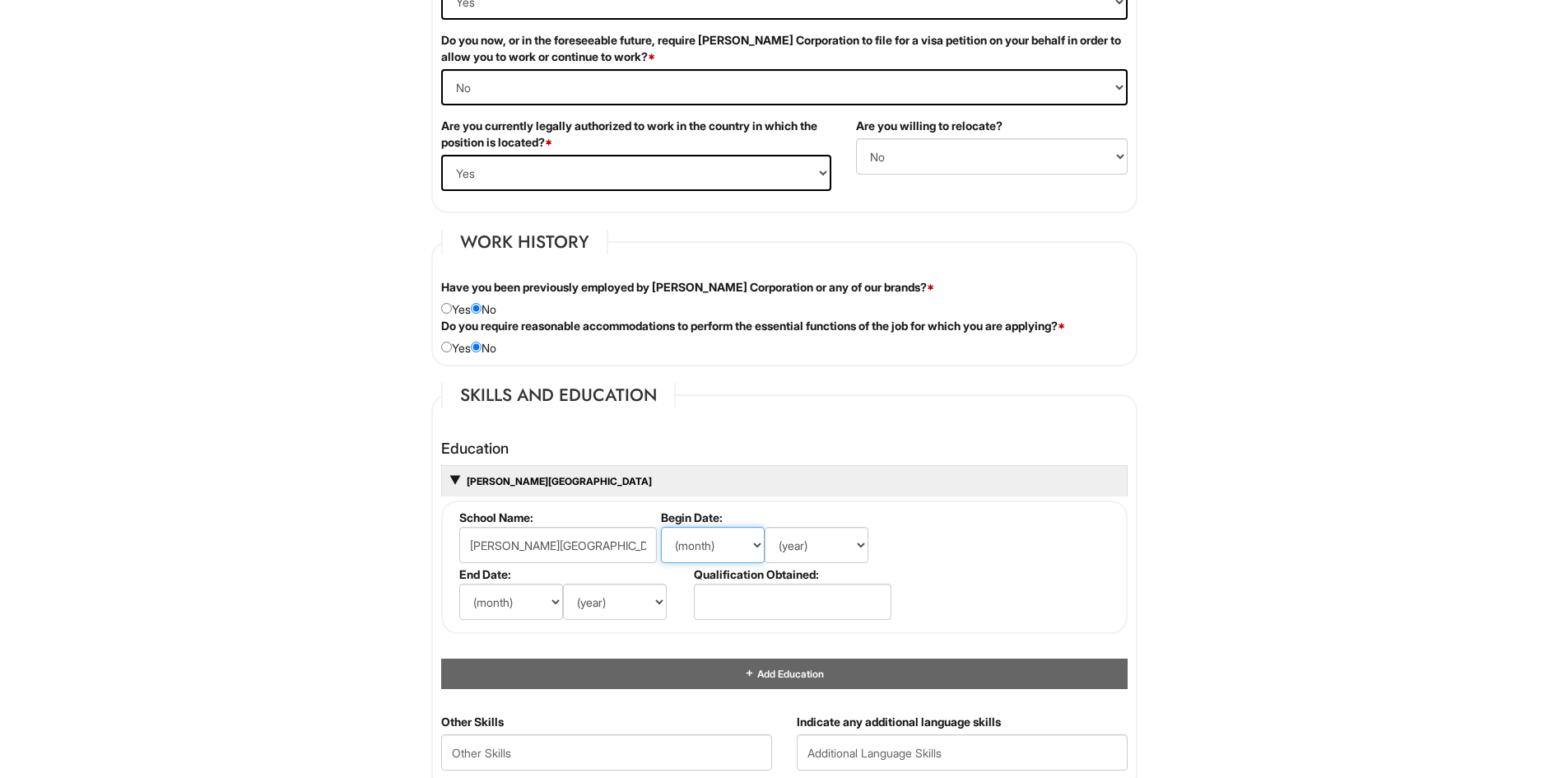
click at [661, 527] on select "(month) Jan Feb Mar Apr May Jun Jul Aug Sep Oct Nov Dec" at bounding box center [712, 545] width 103 height 36
click at [855, 548] on select "(year) 2029 2028 2027 2026 2025 2024 2023 2022 2021 2020 2019 2018 2017 2016 20…" at bounding box center [815, 545] width 103 height 36
click at [764, 527] on select "(year) 2029 2028 2027 2026 2025 2024 2023 2022 2021 2020 2019 2018 2017 2016 20…" at bounding box center [815, 545] width 103 height 36
click at [531, 594] on select "(month) Jan Feb Mar Apr May Jun Jul Aug Sep Oct Nov Dec" at bounding box center [511, 602] width 103 height 36
click at [761, 541] on select "(month) Jan Feb Mar Apr May Jun Jul Aug Sep Oct Nov Dec" at bounding box center [712, 545] width 103 height 36
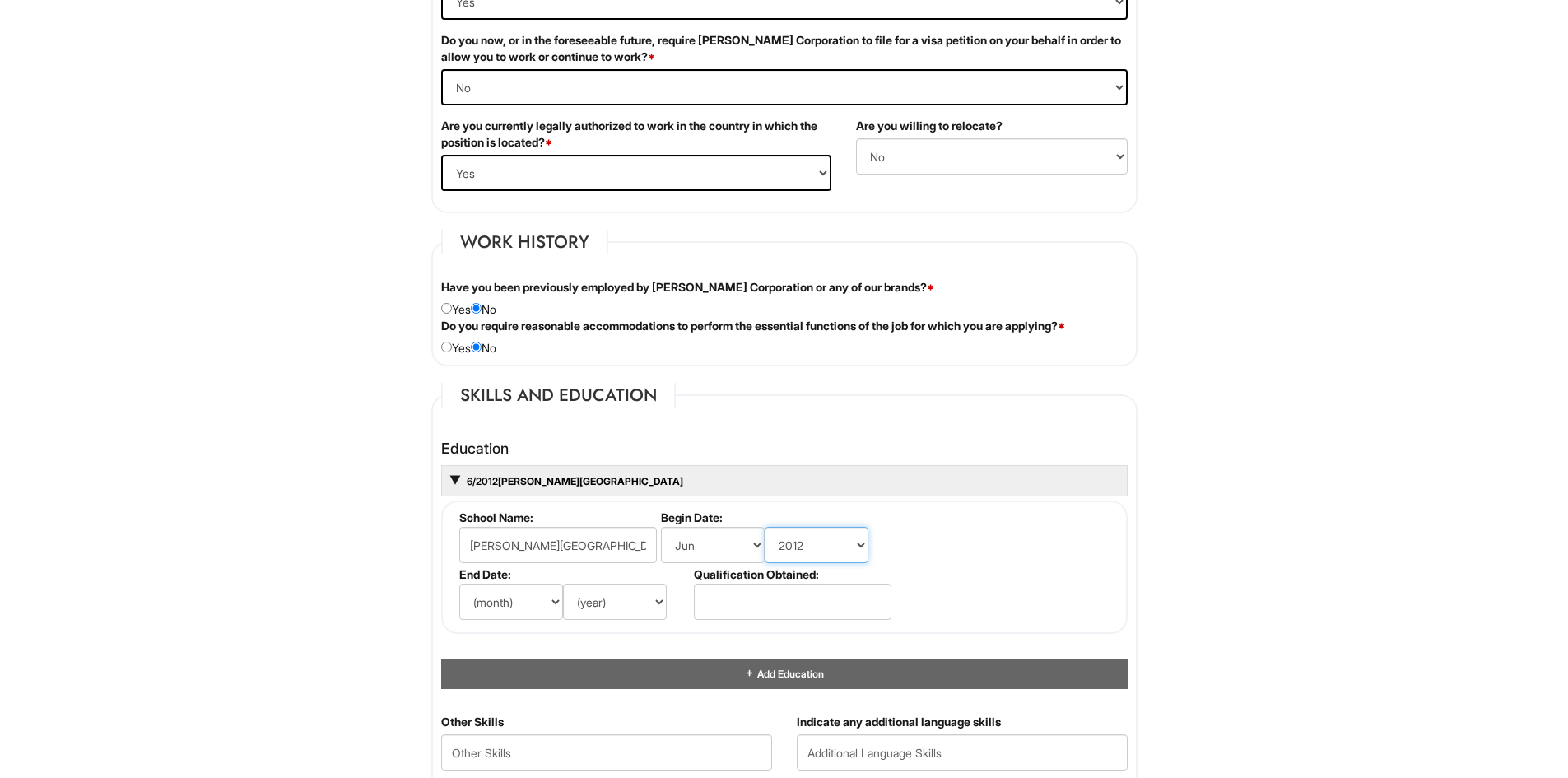
click at [851, 542] on select "(year) 2029 2028 2027 2026 2025 2024 2023 2022 2021 2020 2019 2018 2017 2016 20…" at bounding box center [815, 545] width 103 height 36
click at [1052, 585] on fieldset "School Name: Ballou High School Begin Date: (month) Jan Feb Mar Apr May Jun Jul…" at bounding box center [784, 568] width 686 height 133
click at [859, 544] on select "(year) 2029 2028 2027 2026 2025 2024 2023 2022 2021 2020 2019 2018 2017 2016 20…" at bounding box center [815, 545] width 103 height 36
select select "2008"
click at [764, 527] on select "(year) 2029 2028 2027 2026 2025 2024 2023 2022 2021 2020 2019 2018 2017 2016 20…" at bounding box center [815, 545] width 103 height 36
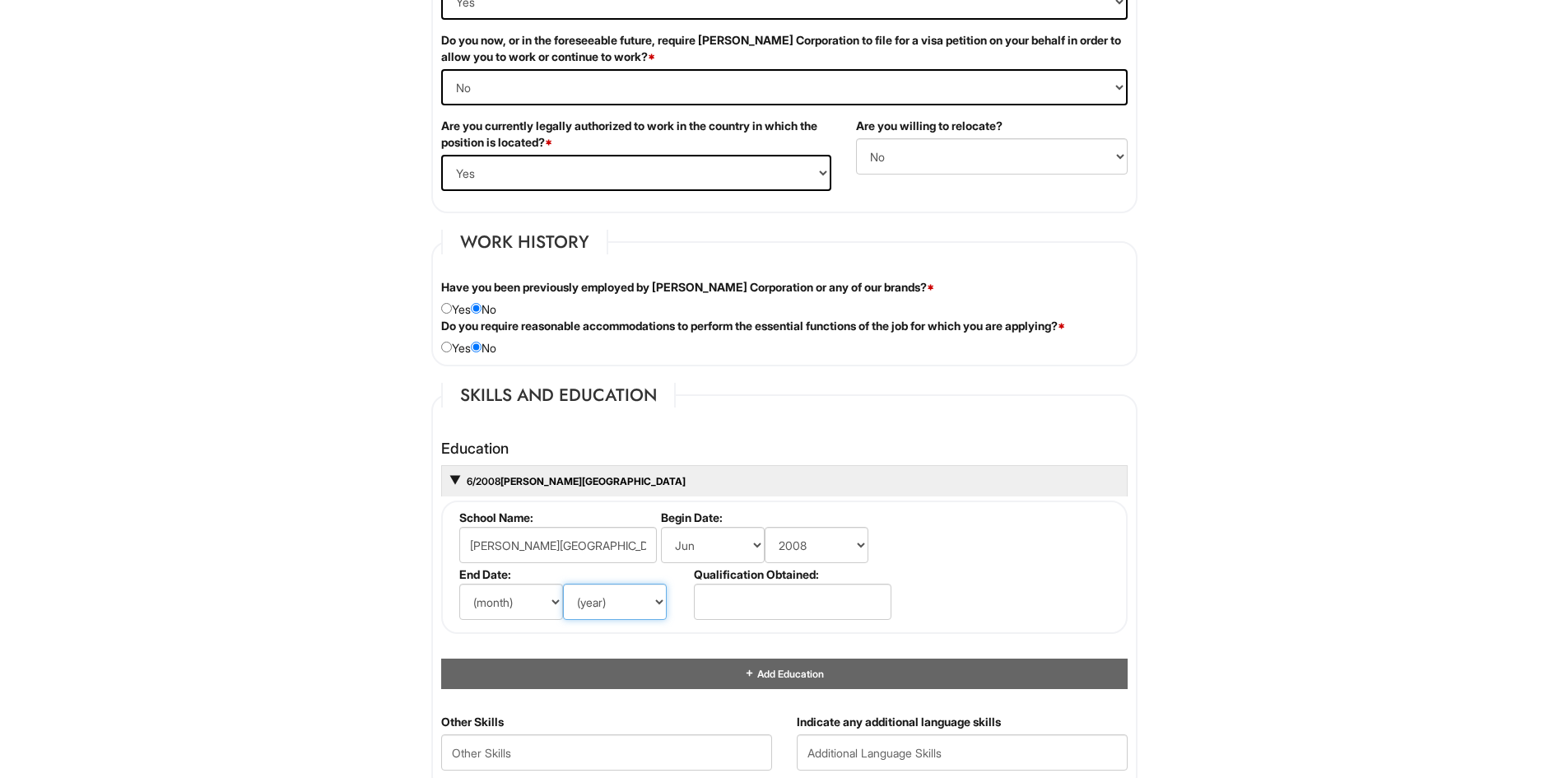
click at [640, 607] on select "(year) 2029 2028 2027 2026 2025 2024 2023 2022 2021 2020 2019 2018 2017 2016 20…" at bounding box center [614, 602] width 103 height 36
select select "2012"
click at [563, 584] on select "(year) 2029 2028 2027 2026 2025 2024 2023 2022 2021 2020 2019 2018 2017 2016 20…" at bounding box center [614, 602] width 103 height 36
click at [535, 590] on select "(month) Jan Feb Mar Apr May Jun Jul Aug Sep Oct Nov Dec" at bounding box center [511, 602] width 103 height 36
select select "6"
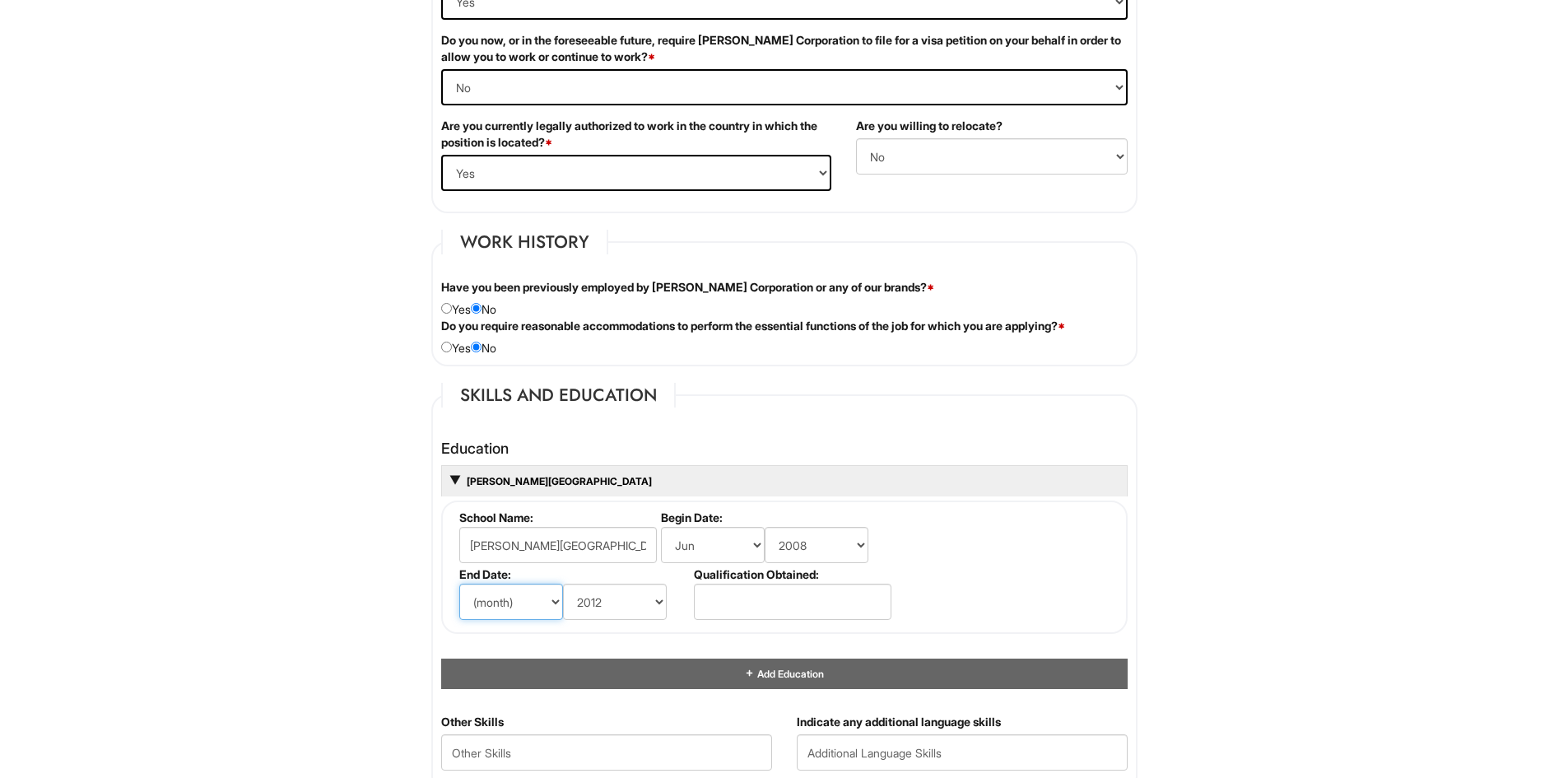
click at [459, 584] on select "(month) Jan Feb Mar Apr May Jun Jul Aug Sep Oct Nov Dec" at bounding box center [511, 602] width 103 height 36
click at [735, 551] on select "(month) Jan Feb Mar Apr May Jun Jul Aug Sep Oct Nov Dec" at bounding box center [712, 545] width 103 height 36
select select "9"
click at [661, 527] on select "(month) Jan Feb Mar Apr May Jun Jul Aug Sep Oct Nov Dec" at bounding box center [712, 545] width 103 height 36
click at [808, 604] on input "text" at bounding box center [793, 602] width 198 height 36
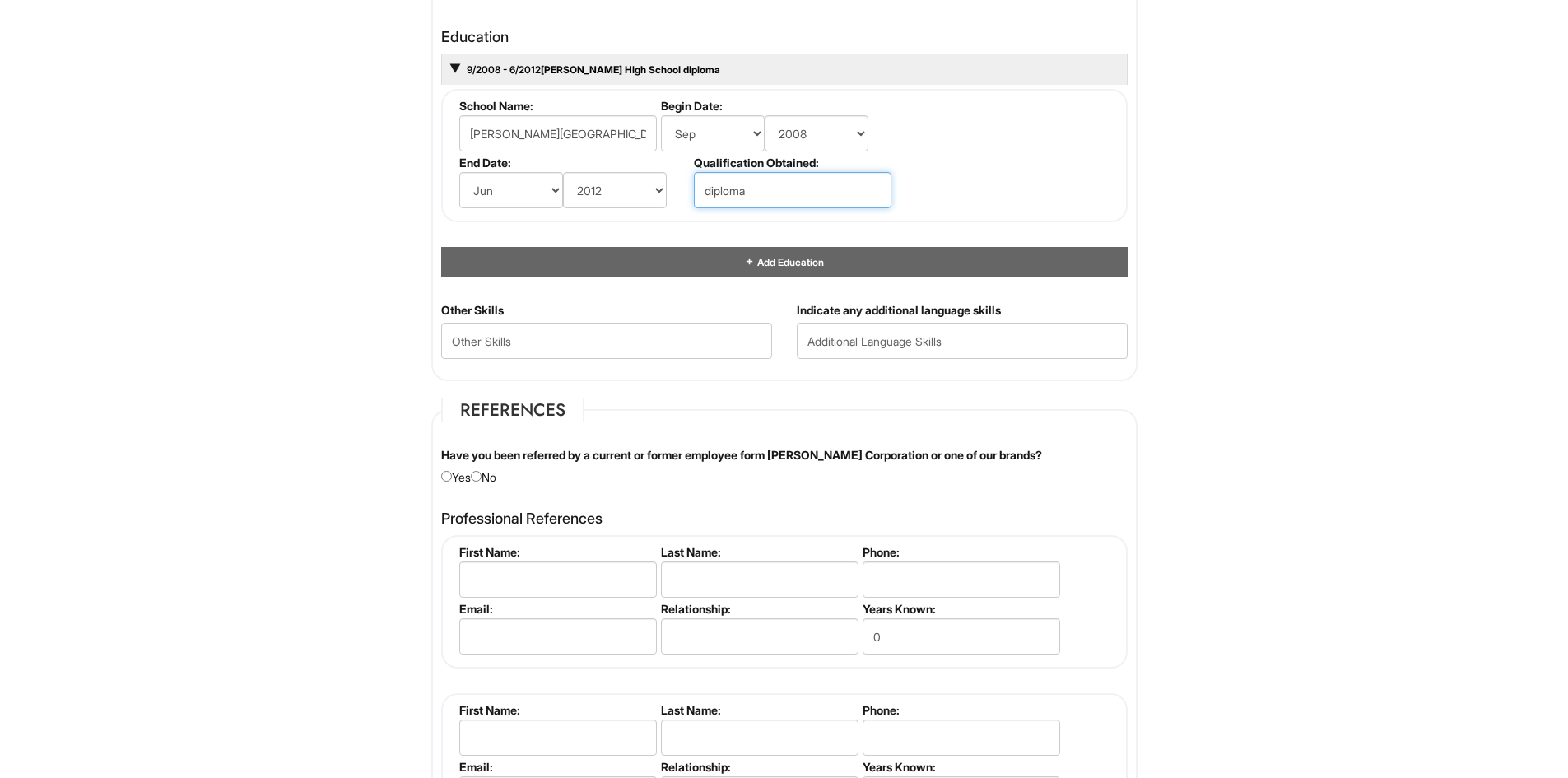
scroll to position [1729, 0]
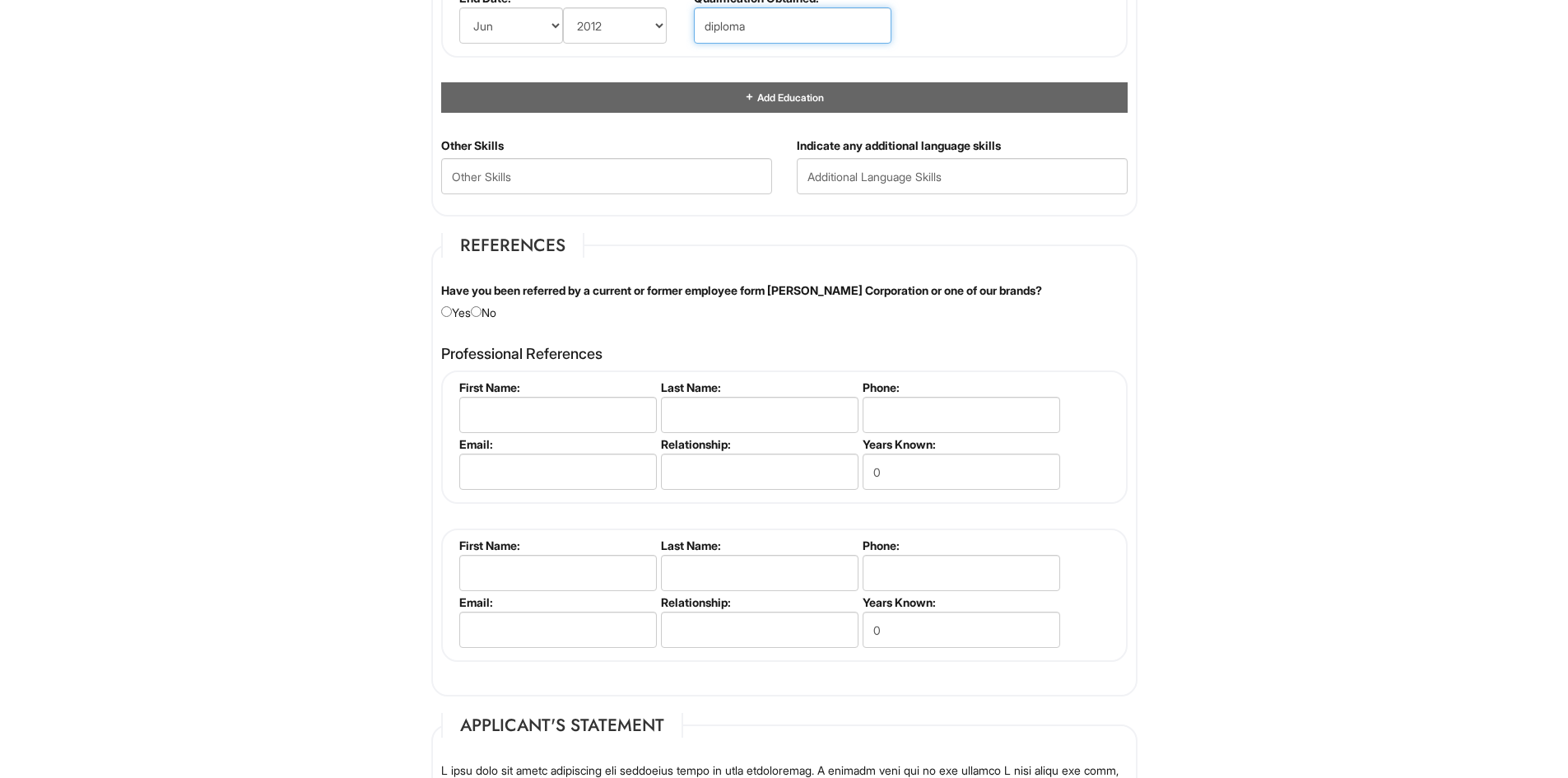
type input "diploma"
click at [480, 310] on input "radio" at bounding box center [477, 312] width 11 height 11
radio input "true"
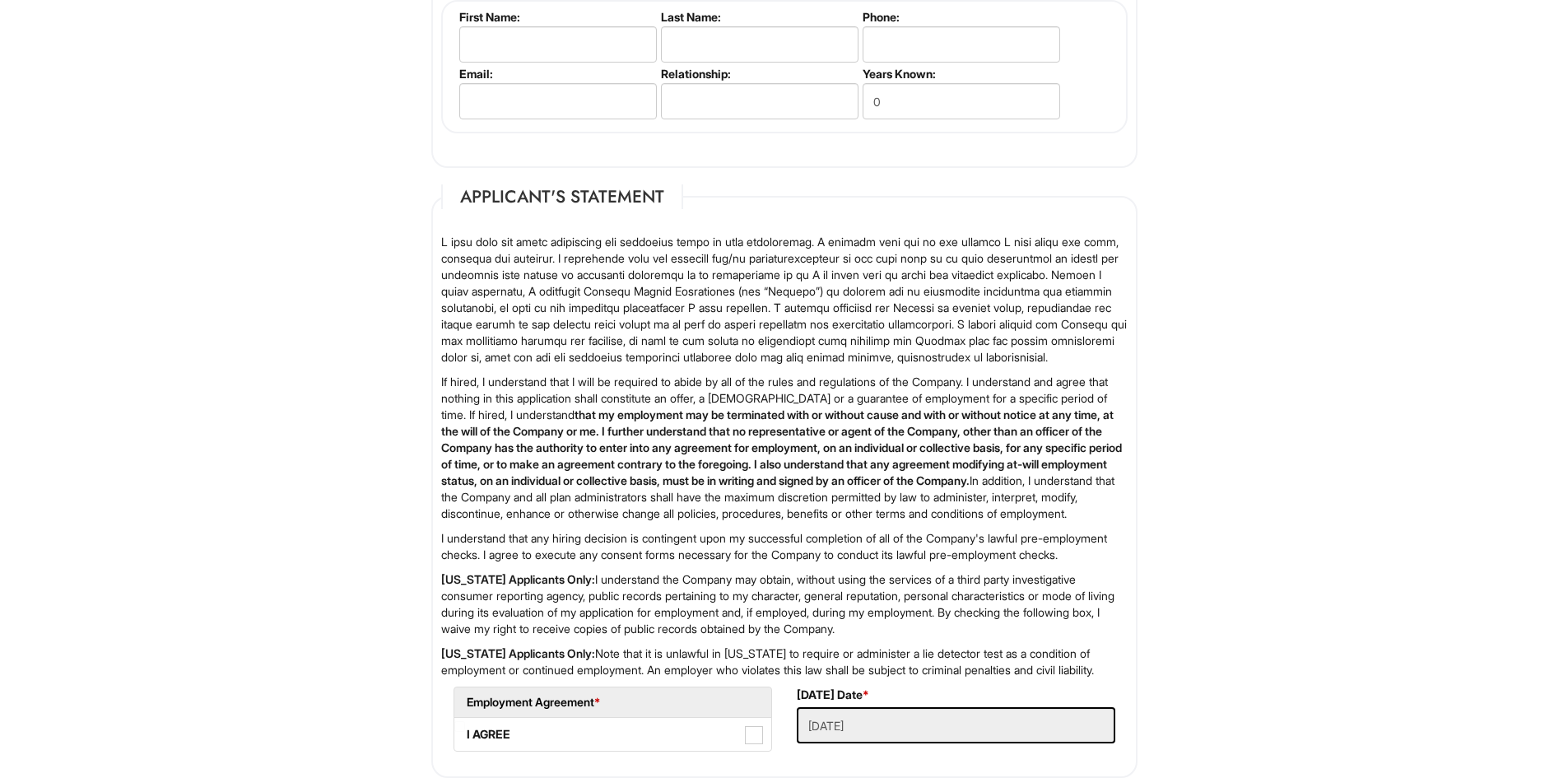
scroll to position [1928, 0]
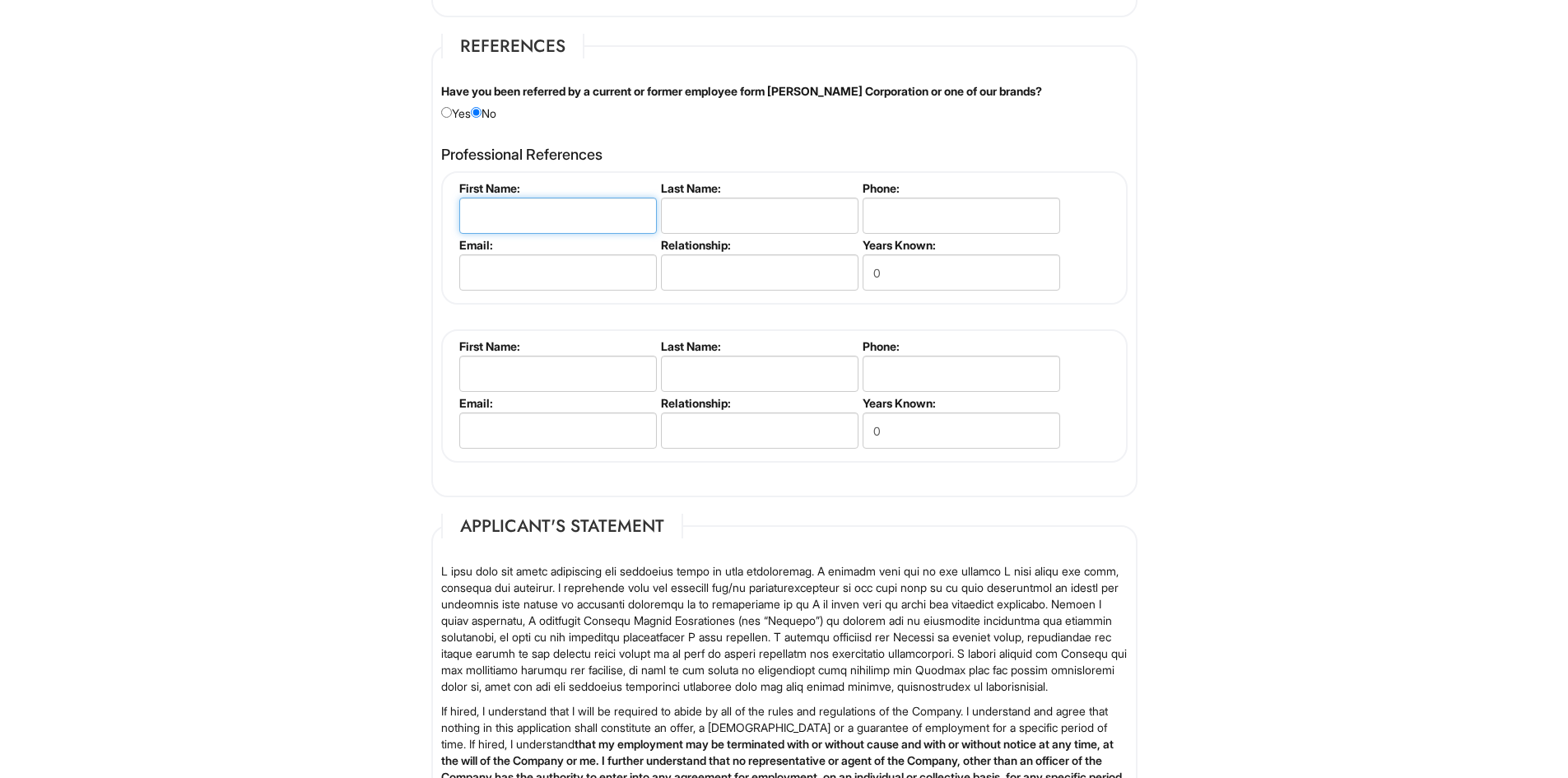
click at [579, 217] on input "text" at bounding box center [558, 216] width 198 height 36
type input "h"
type input "J"
type input "Herman"
click at [712, 204] on input "text" at bounding box center [760, 216] width 198 height 36
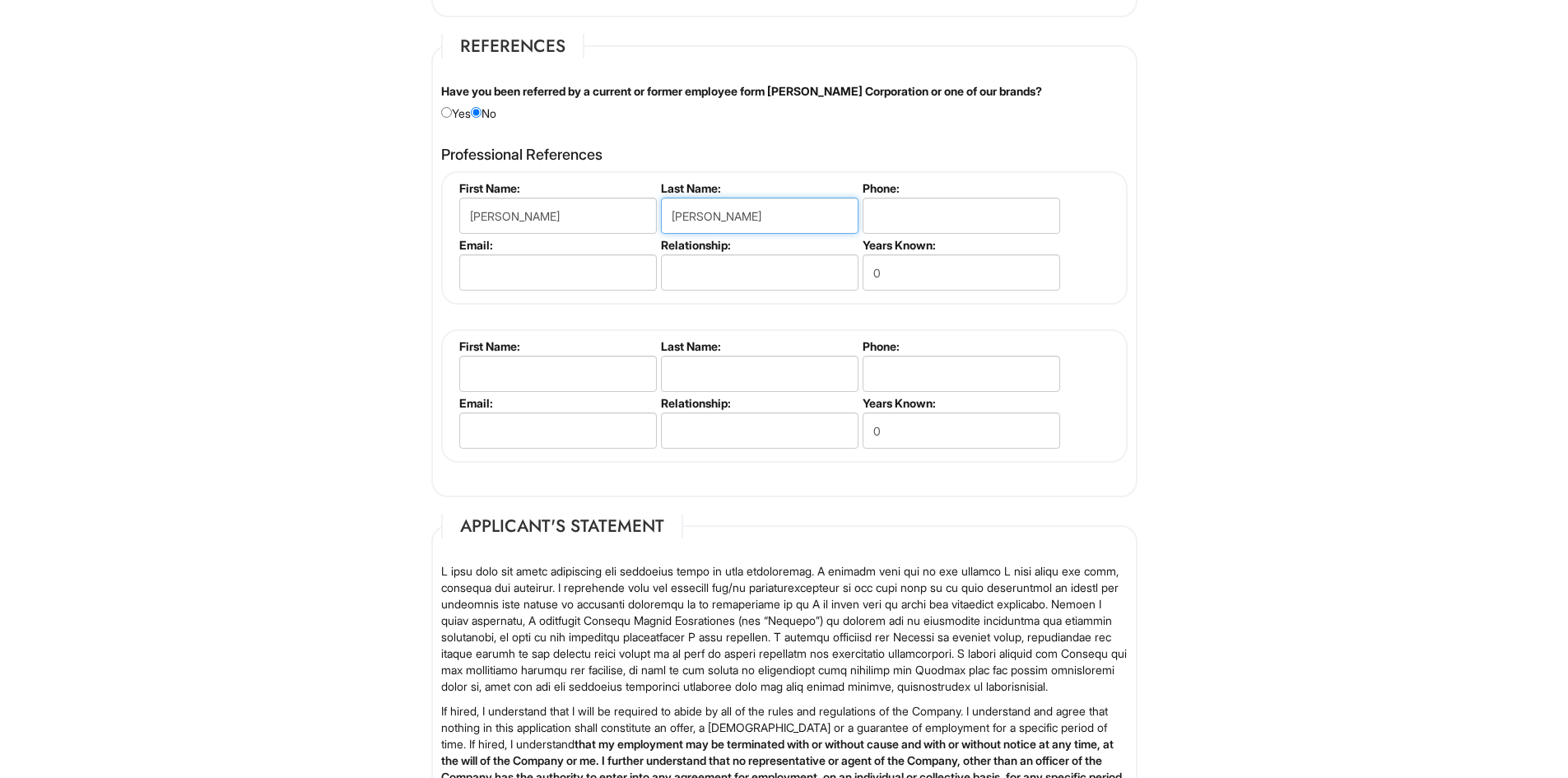
type input "Clark"
click at [494, 371] on input "text" at bounding box center [558, 373] width 198 height 36
type input "Janari"
click at [733, 380] on input "text" at bounding box center [760, 373] width 198 height 36
type input "Smith"
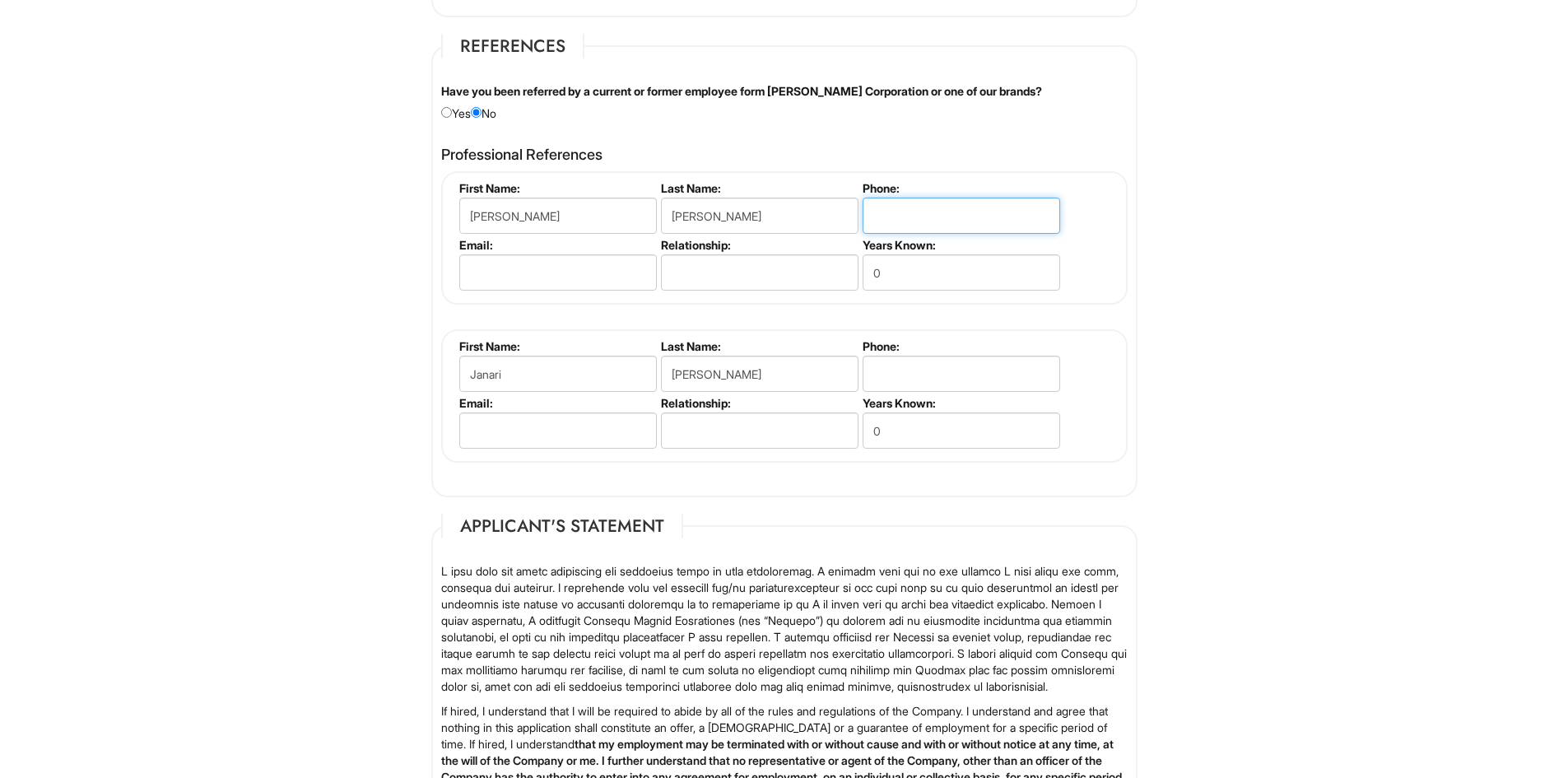
click at [945, 209] on input "tel" at bounding box center [961, 216] width 198 height 36
click at [911, 271] on input "0" at bounding box center [961, 273] width 198 height 36
type input "10"
click at [940, 427] on input "0" at bounding box center [961, 431] width 198 height 36
type input "5"
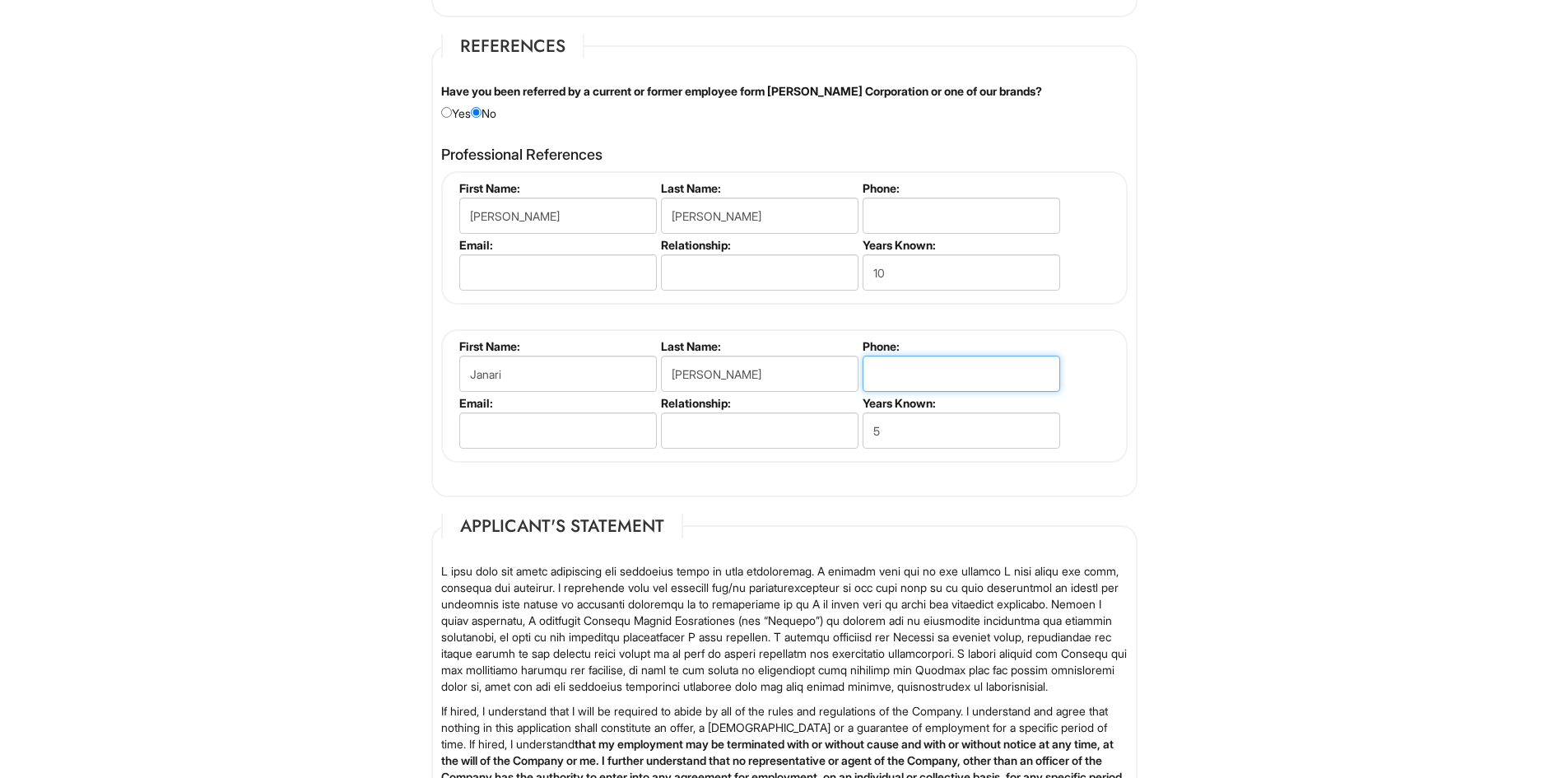
click at [913, 367] on input "tel" at bounding box center [961, 373] width 198 height 36
click at [894, 376] on input "3027768465" at bounding box center [961, 373] width 198 height 36
type input "3017768465"
click at [940, 219] on input "tel" at bounding box center [961, 216] width 198 height 36
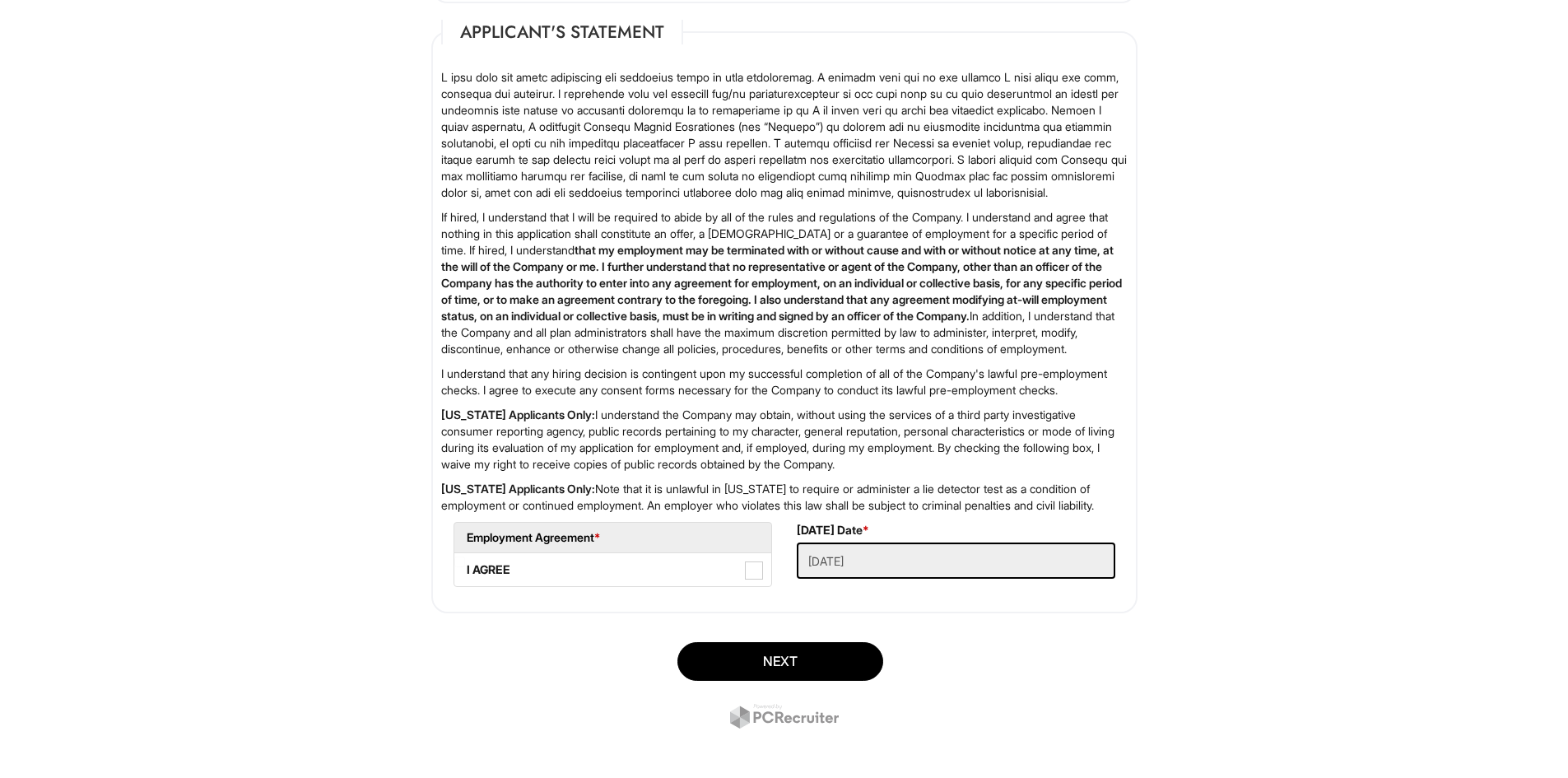
scroll to position [2505, 0]
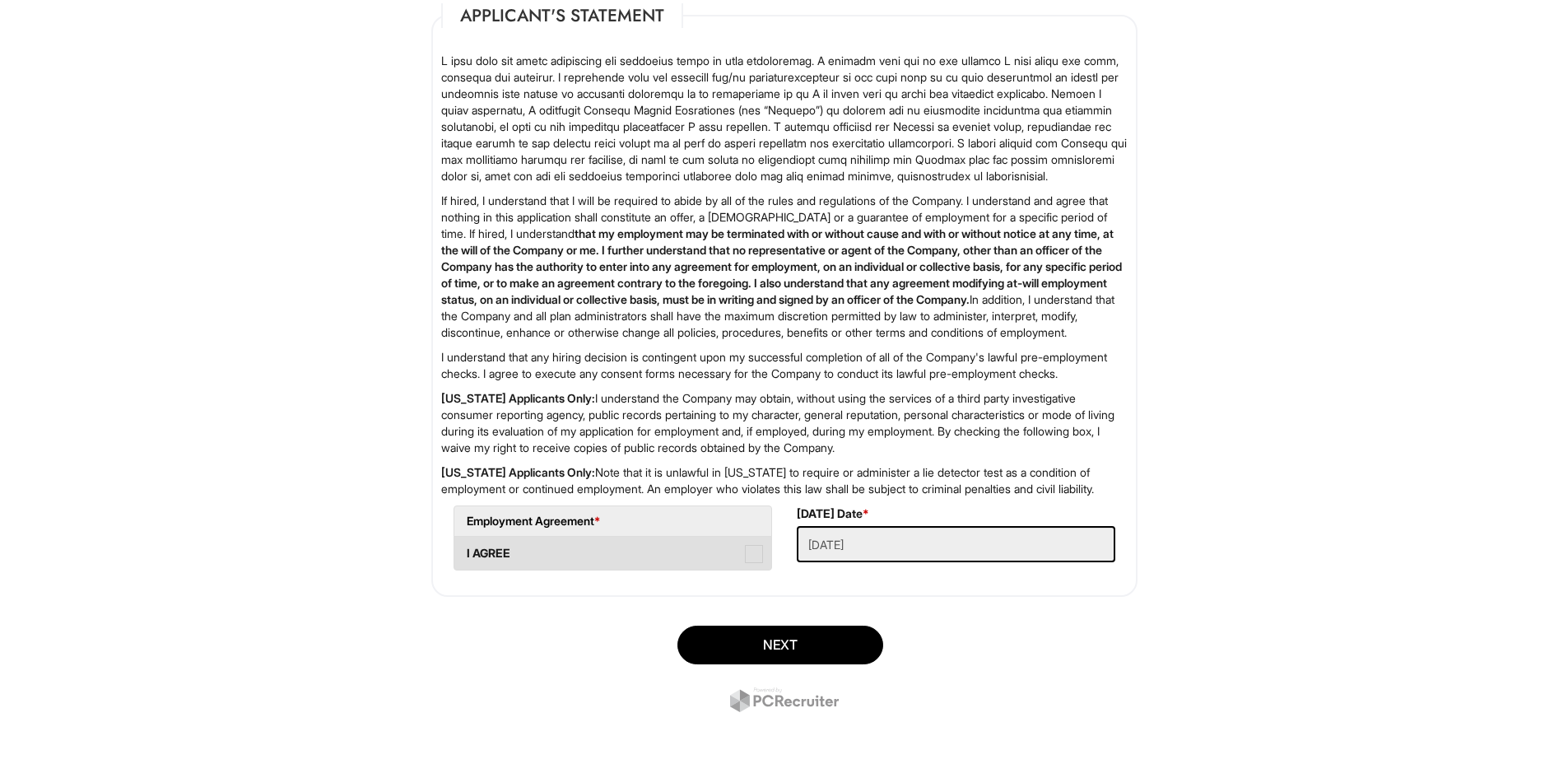
type input "2024151204"
click at [749, 549] on span at bounding box center [753, 554] width 18 height 18
click at [465, 549] on AGREE "I AGREE" at bounding box center [459, 546] width 11 height 11
checkbox AGREE "true"
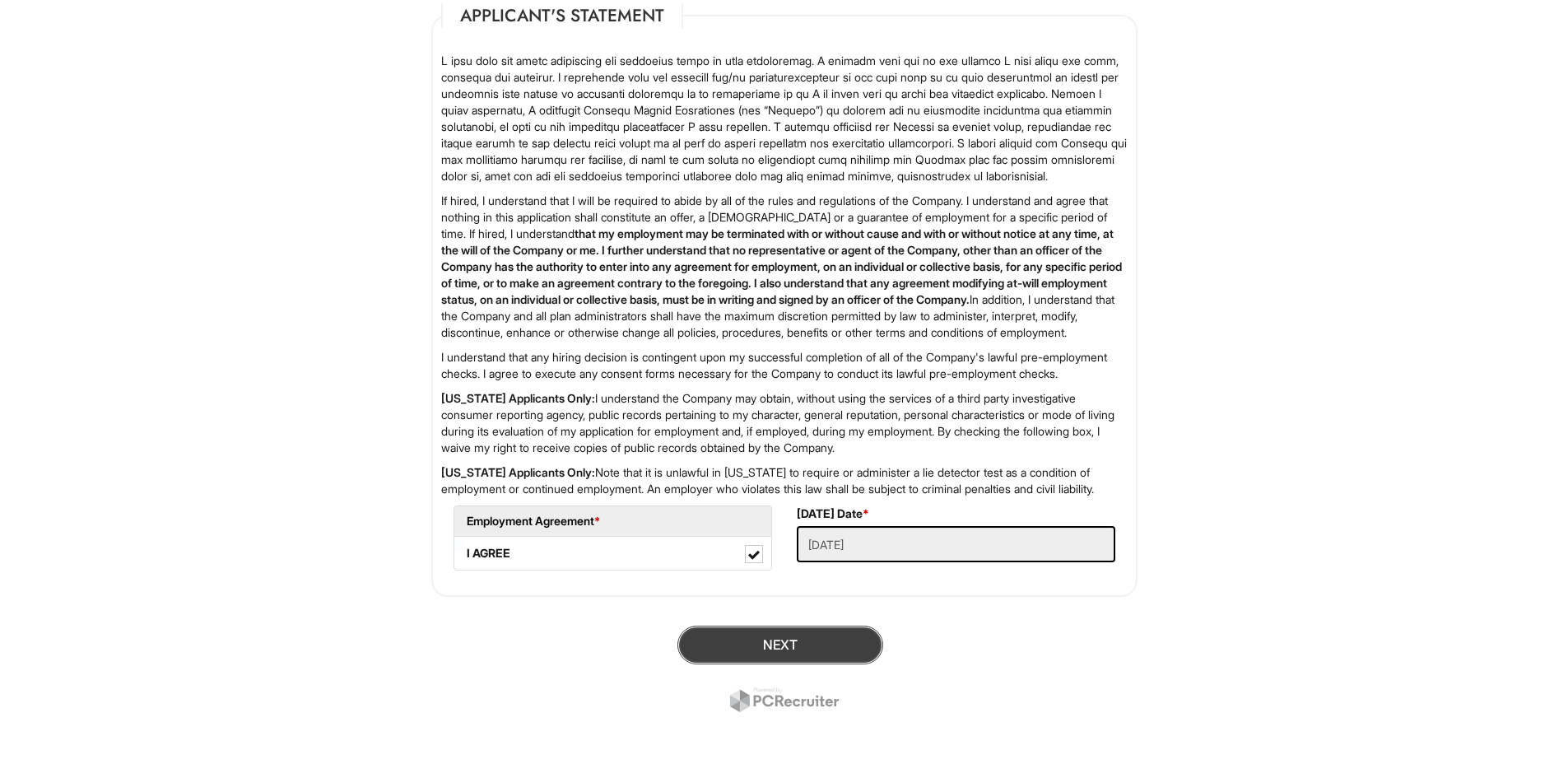
click at [750, 640] on button "Next" at bounding box center [780, 645] width 206 height 39
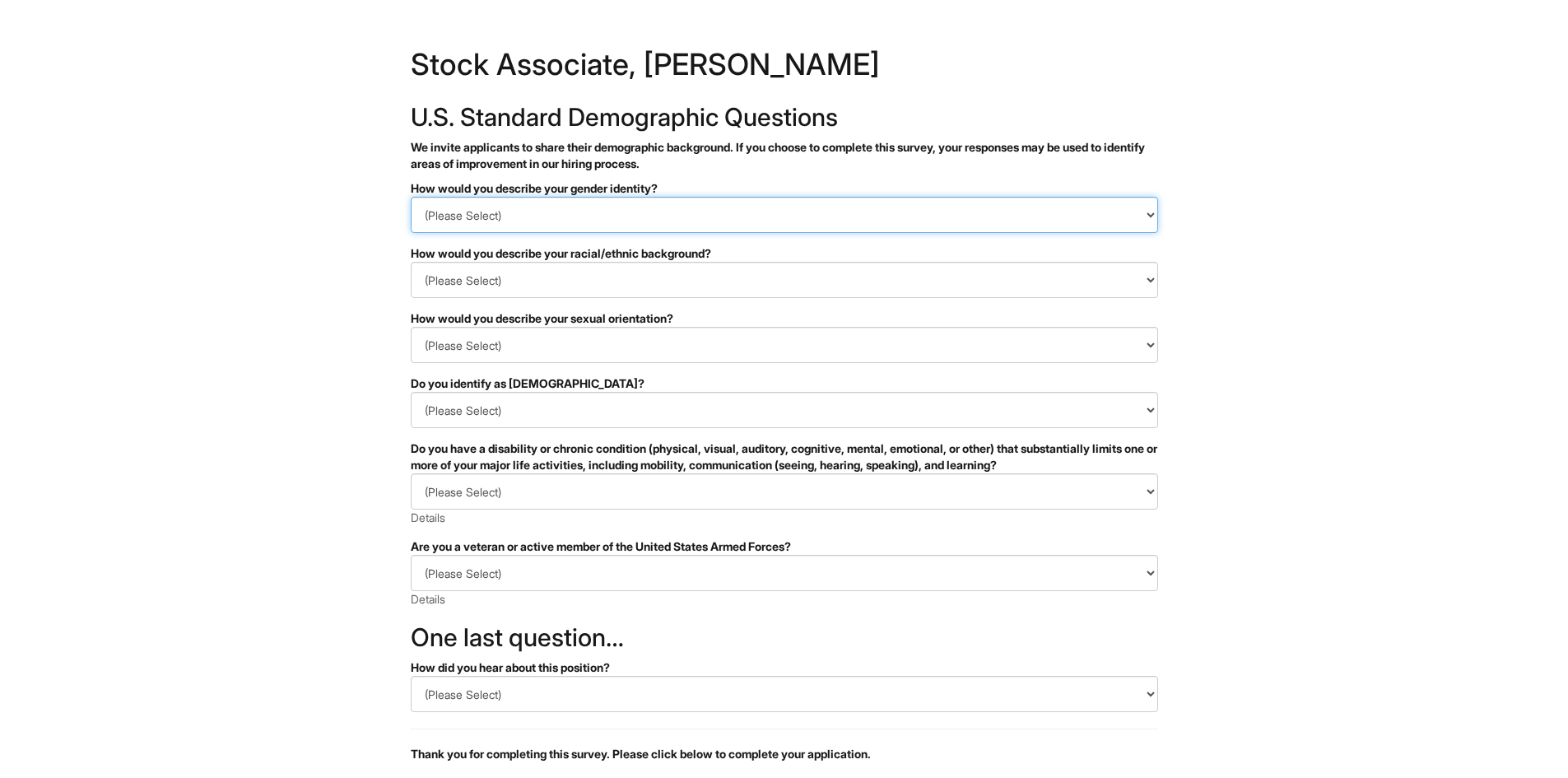
click at [551, 214] on select "(Please Select) Man Woman Non-binary I prefer to self-describe I don't wish to …" at bounding box center [784, 215] width 747 height 36
select select "Woman"
click at [411, 197] on select "(Please Select) Man Woman Non-binary I prefer to self-describe I don't wish to …" at bounding box center [784, 215] width 747 height 36
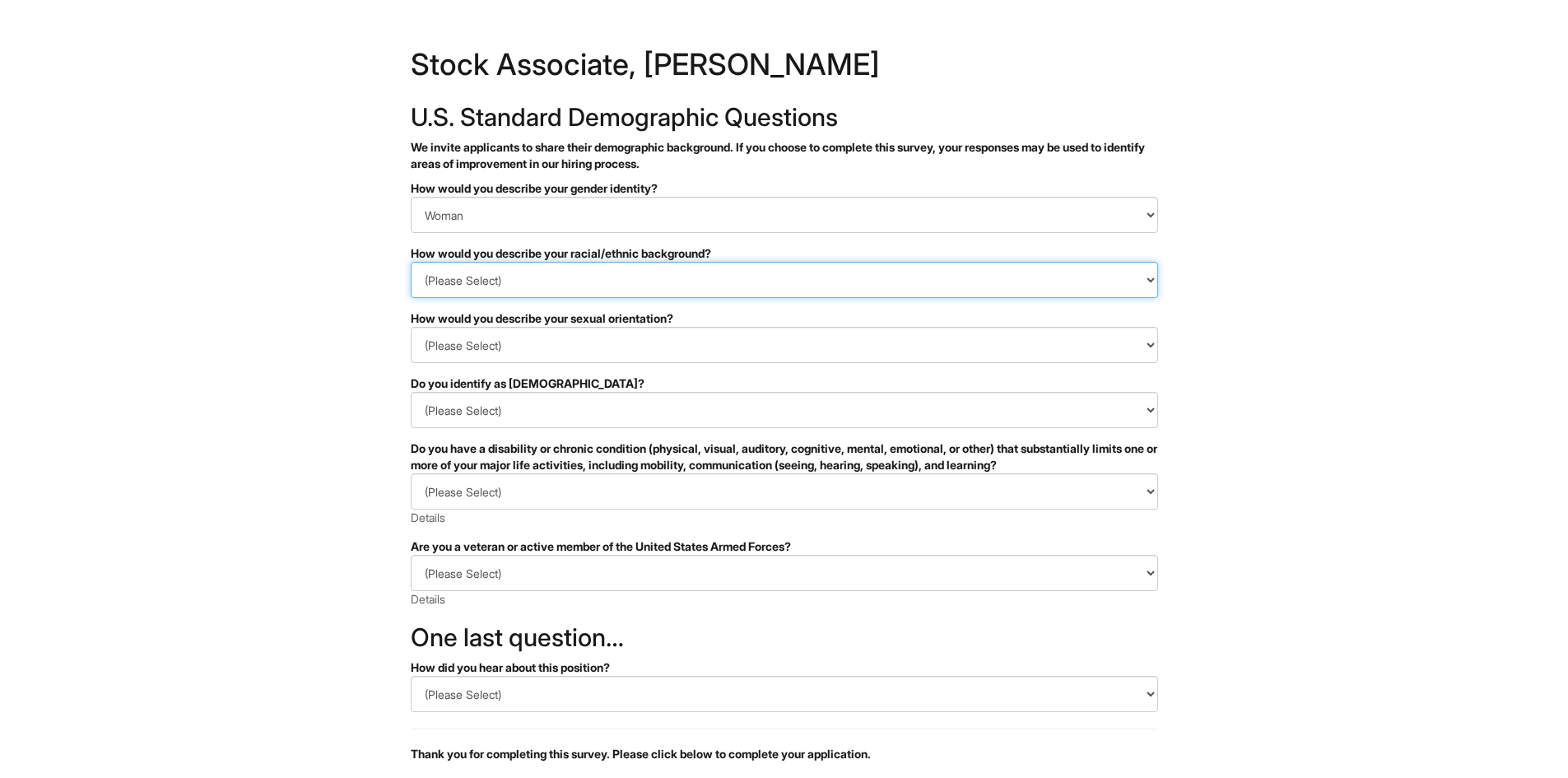
click at [525, 276] on select "(Please Select) Black or of African descent East Asian Hispanic, Latinx or of S…" at bounding box center [784, 280] width 747 height 36
select select "Black or of African descent"
click at [411, 262] on select "(Please Select) Black or of African descent East Asian Hispanic, Latinx or of S…" at bounding box center [784, 280] width 747 height 36
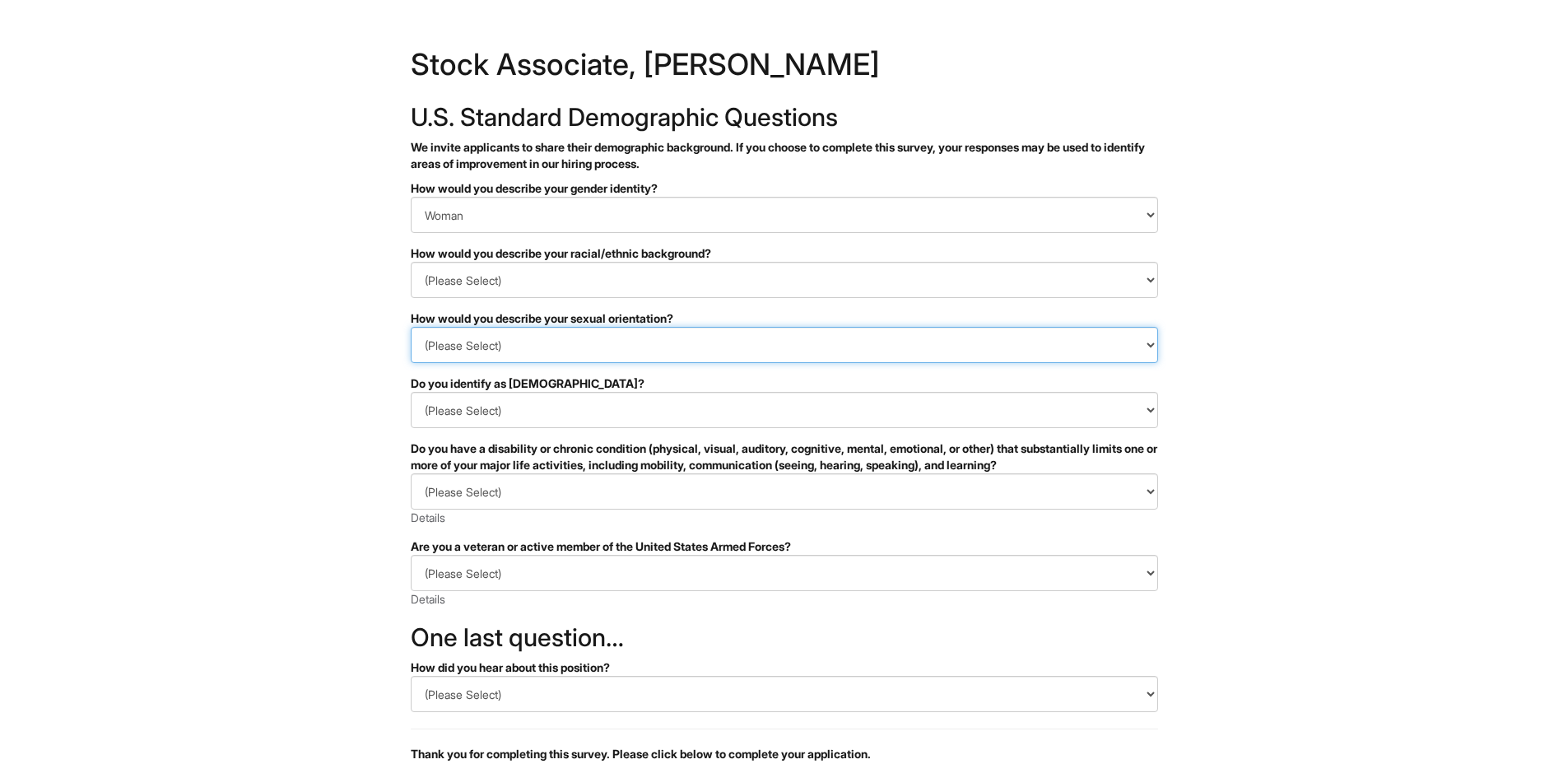
click at [528, 349] on select "(Please Select) Asexual Bisexual and/or pansexual Gay Heterosexual Lesbian Quee…" at bounding box center [784, 344] width 747 height 36
select select "I don't wish to answer"
click at [411, 326] on select "(Please Select) Asexual Bisexual and/or pansexual Gay Heterosexual Lesbian Quee…" at bounding box center [784, 344] width 747 height 36
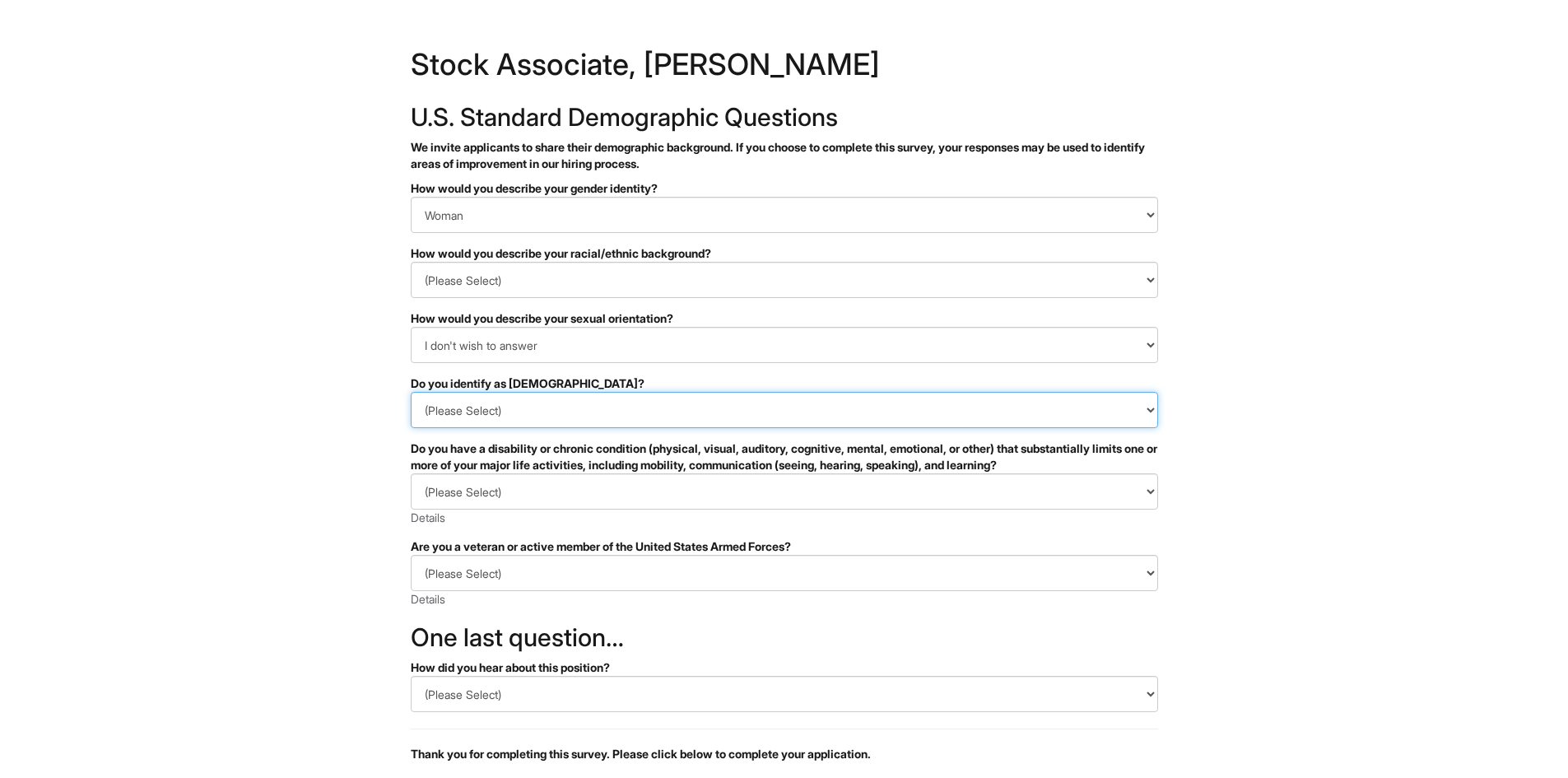
click at [504, 403] on select "(Please Select) Yes No I prefer to self-describe I don't wish to answer" at bounding box center [784, 410] width 747 height 36
select select "No"
click at [411, 392] on select "(Please Select) Yes No I prefer to self-describe I don't wish to answer" at bounding box center [784, 410] width 747 height 36
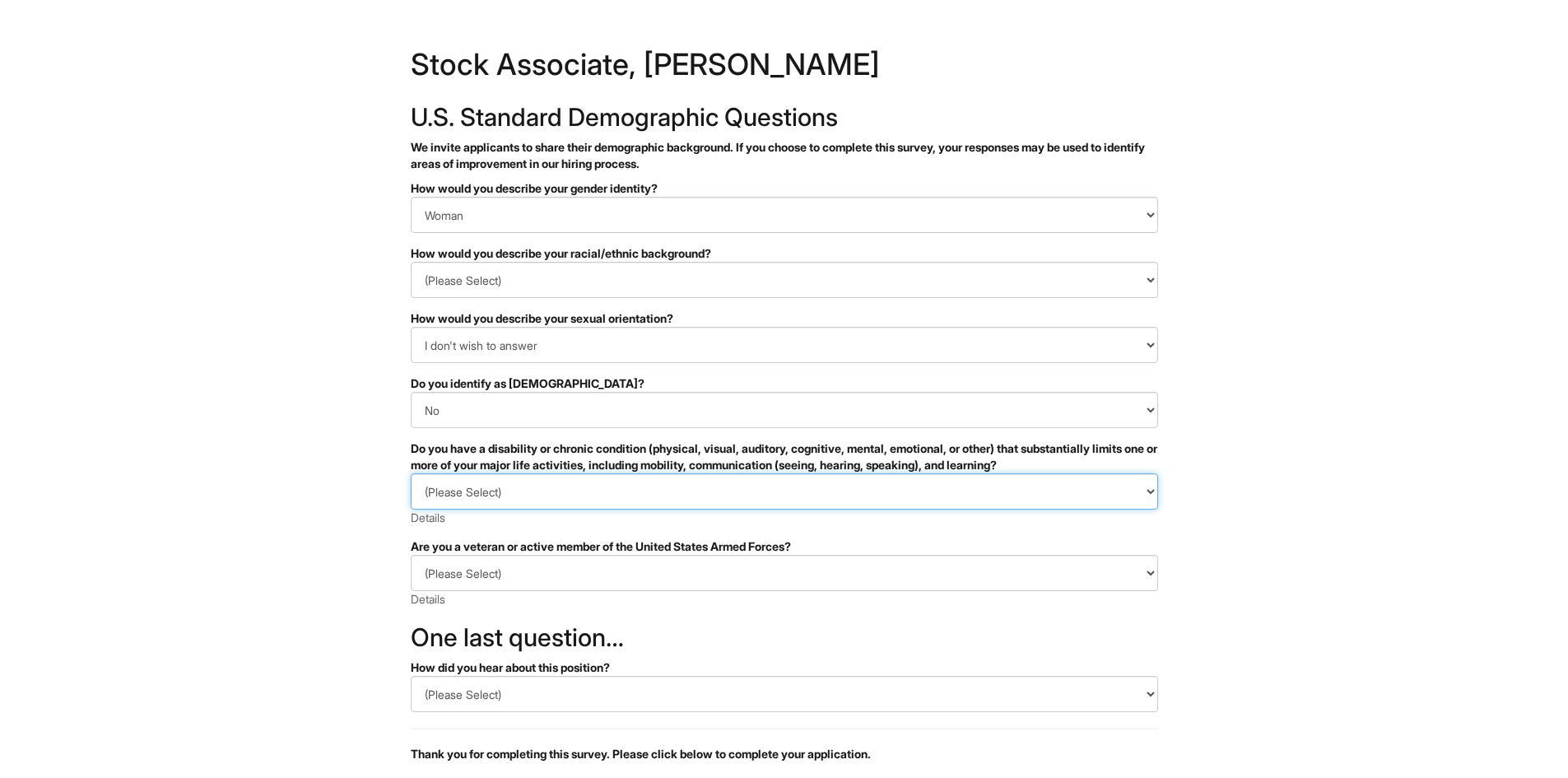
click at [497, 495] on select "(Please Select) YES, I HAVE A DISABILITY (or previously had a disability) NO, I…" at bounding box center [784, 491] width 747 height 36
select select "NO, I DON'T HAVE A DISABILITY"
click at [411, 473] on select "(Please Select) YES, I HAVE A DISABILITY (or previously had a disability) NO, I…" at bounding box center [784, 491] width 747 height 36
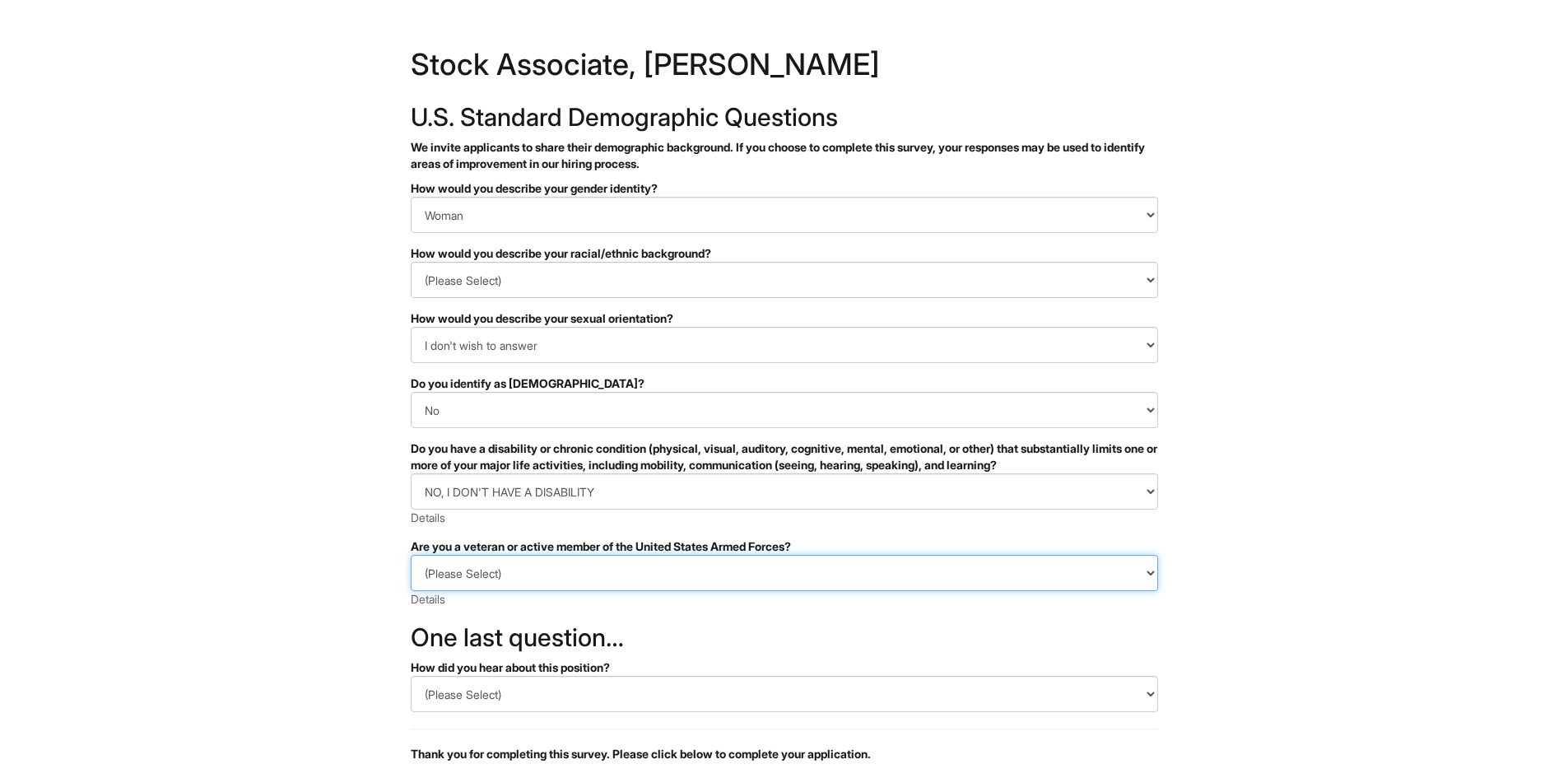
click at [490, 566] on select "(Please Select) I IDENTIFY AS ONE OR MORE OF THE CLASSIFICATIONS OF PROTECTED V…" at bounding box center [784, 573] width 747 height 36
select select "I AM NOT A PROTECTED VETERAN"
click at [411, 555] on select "(Please Select) I IDENTIFY AS ONE OR MORE OF THE CLASSIFICATIONS OF PROTECTED V…" at bounding box center [784, 573] width 747 height 36
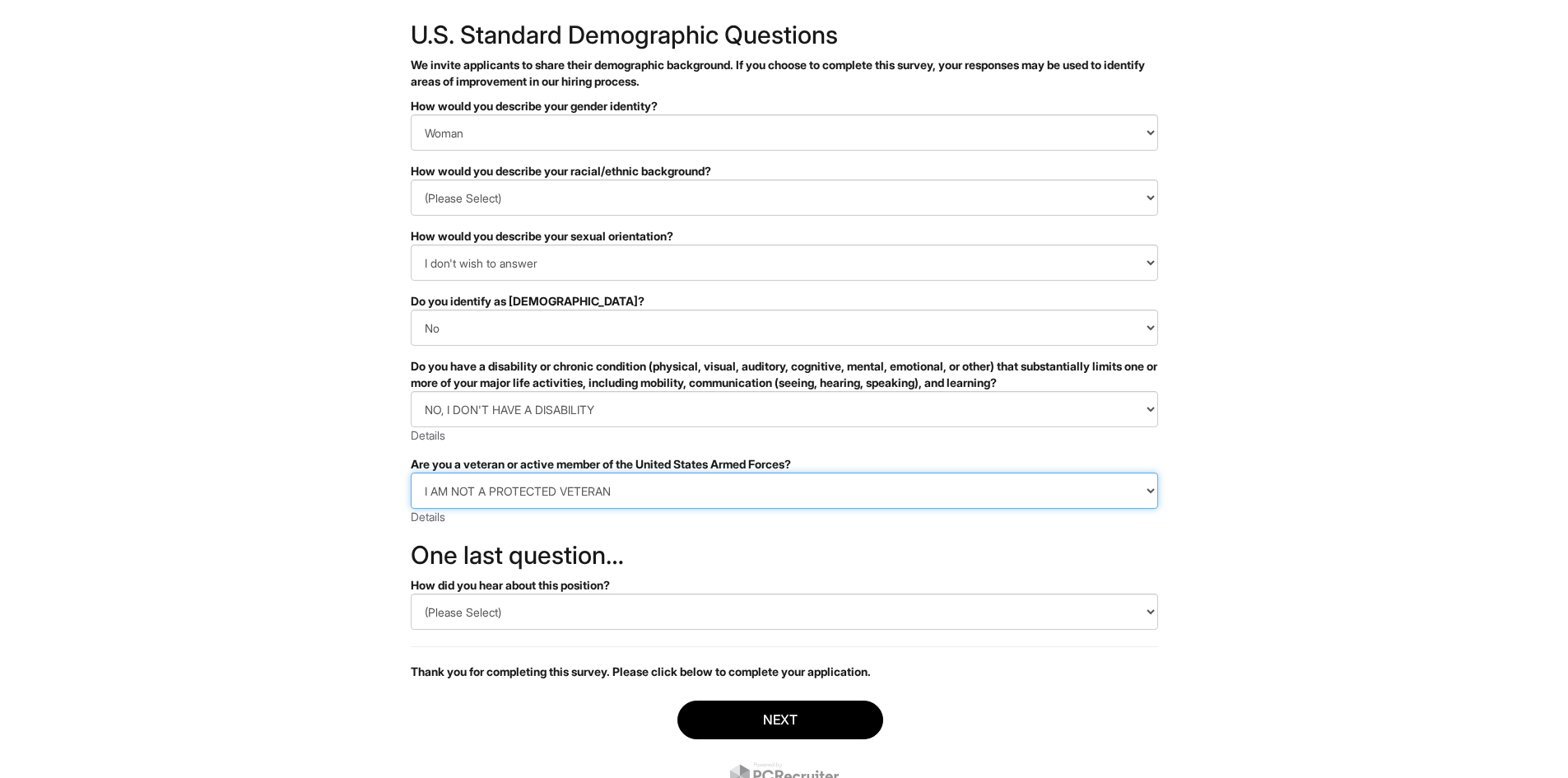
scroll to position [149, 0]
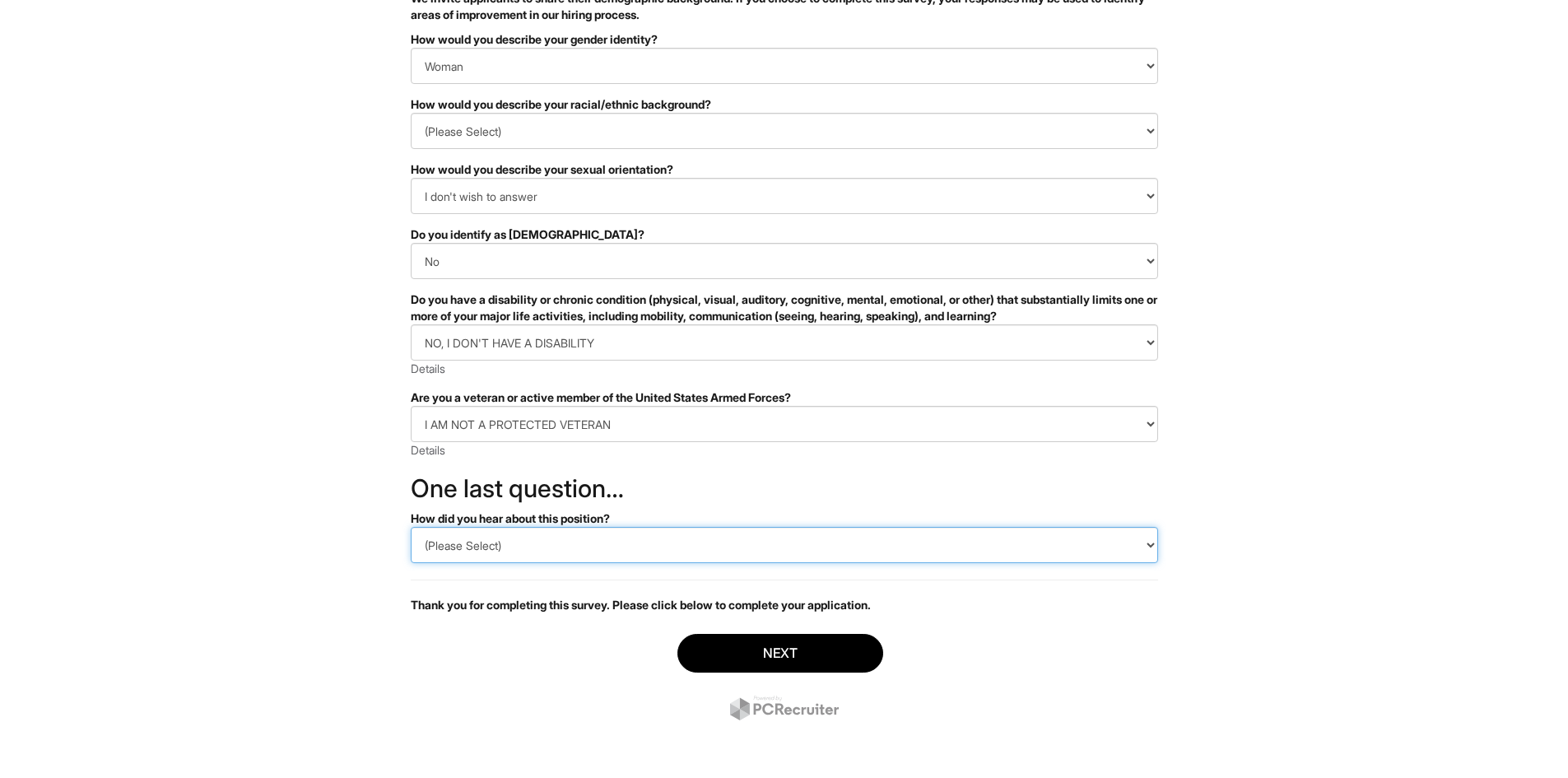
click at [536, 548] on select "(Please Select) CareerBuilder Indeed LinkedIn Monster Referral Other" at bounding box center [784, 545] width 747 height 36
select select "Indeed"
click at [411, 527] on select "(Please Select) CareerBuilder Indeed LinkedIn Monster Referral Other" at bounding box center [784, 545] width 747 height 36
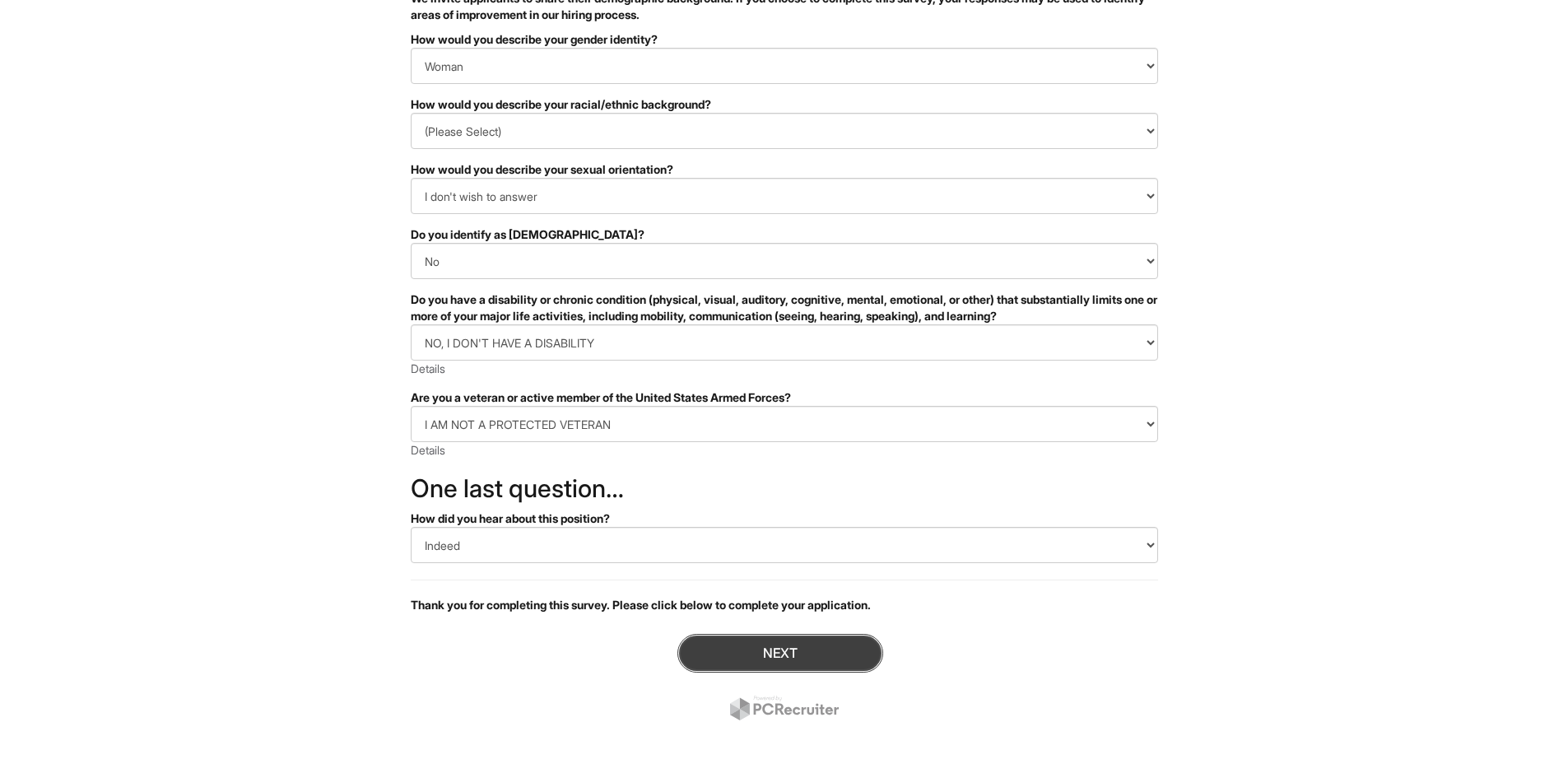
click at [774, 640] on button "Next" at bounding box center [780, 653] width 206 height 39
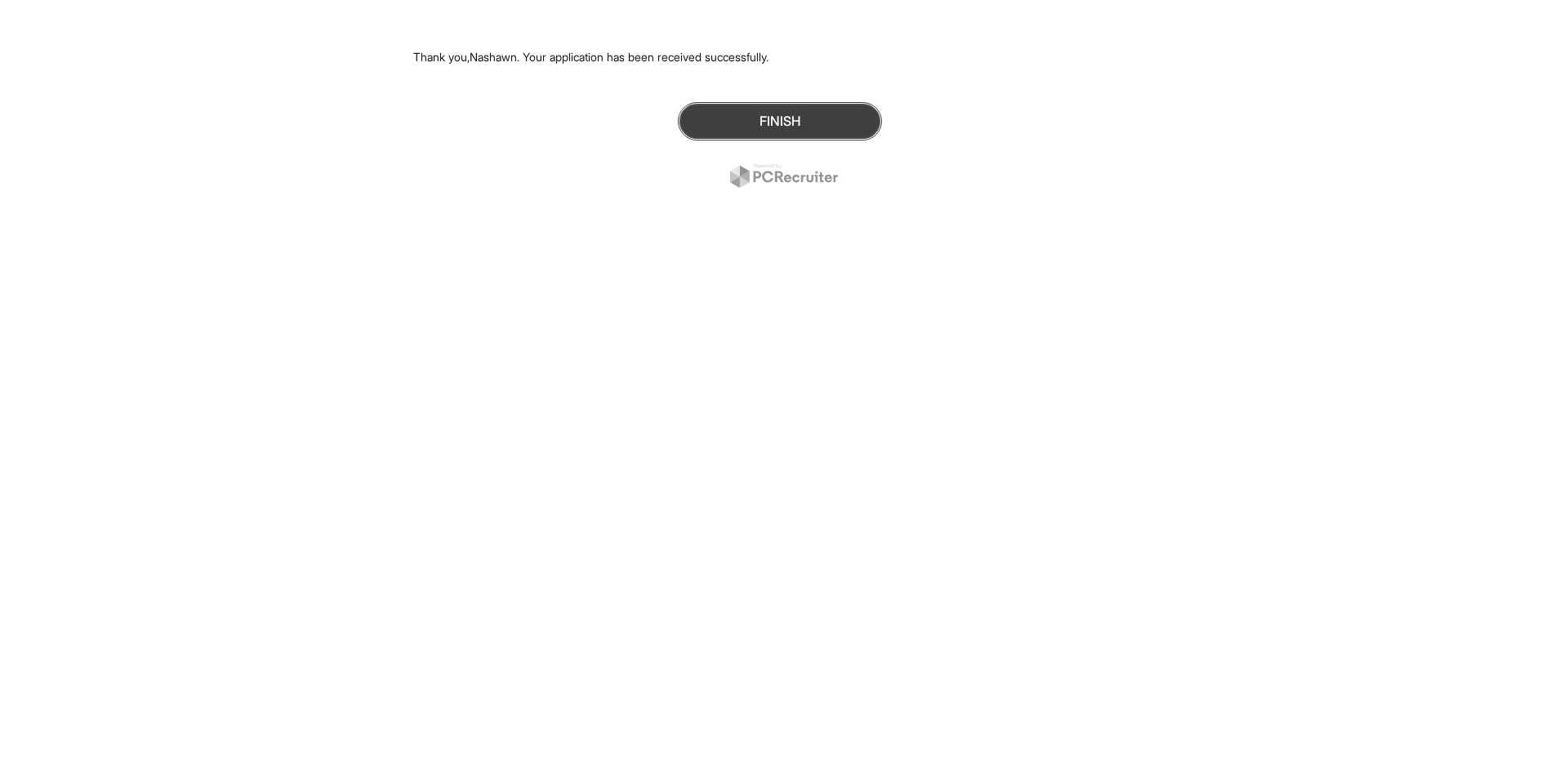
click at [791, 122] on button "Finish" at bounding box center [780, 120] width 204 height 38
